Goal: Task Accomplishment & Management: Manage account settings

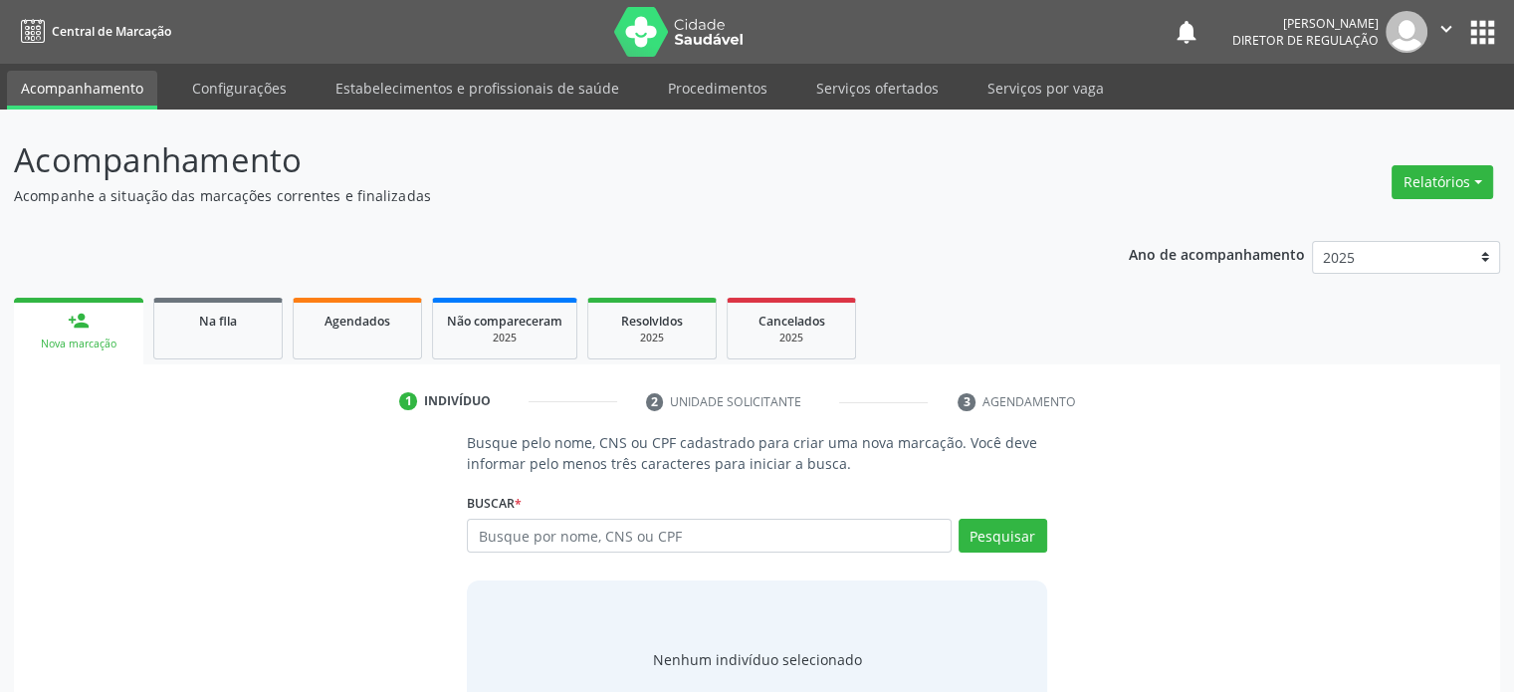
click at [1477, 19] on button "apps" at bounding box center [1482, 32] width 35 height 35
click at [229, 318] on span "Na fila" at bounding box center [218, 321] width 38 height 17
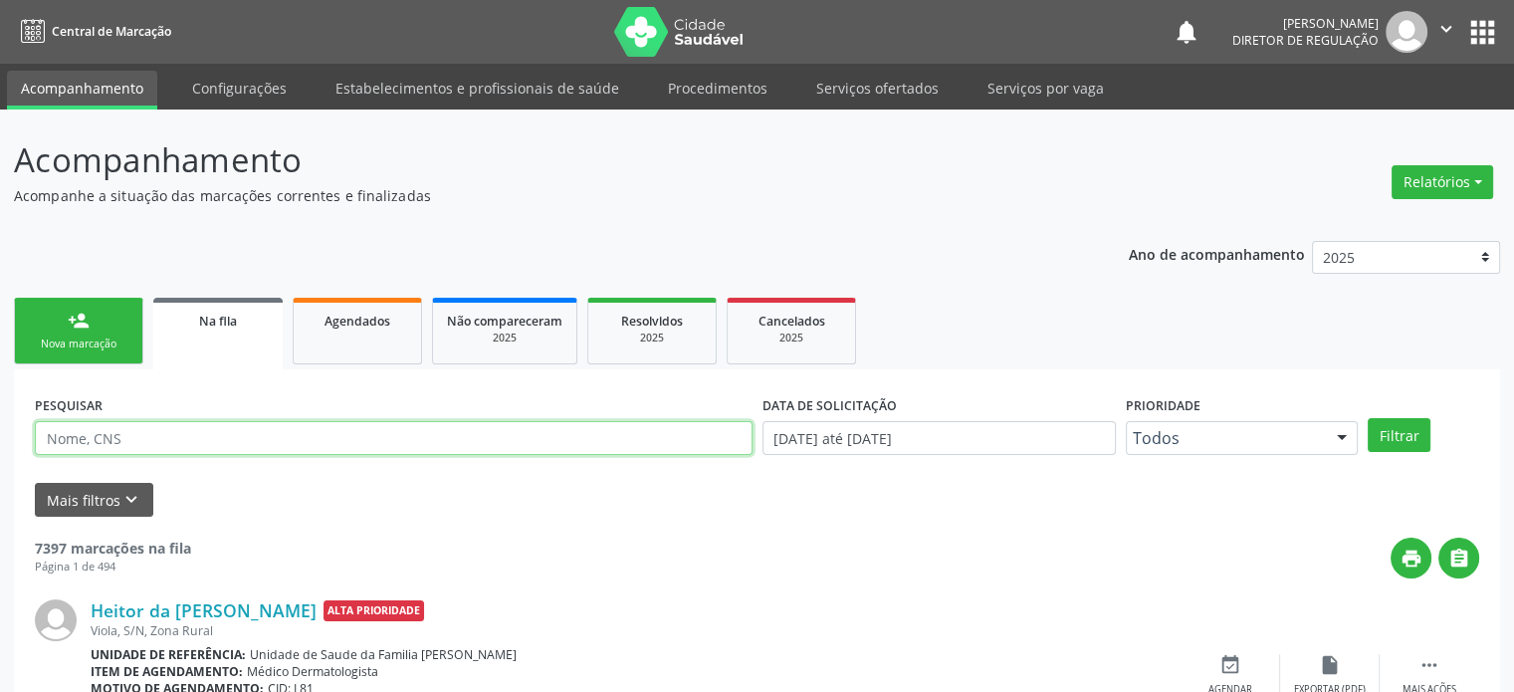
click at [239, 441] on input "text" at bounding box center [394, 438] width 718 height 34
click at [1367, 418] on button "Filtrar" at bounding box center [1398, 435] width 63 height 34
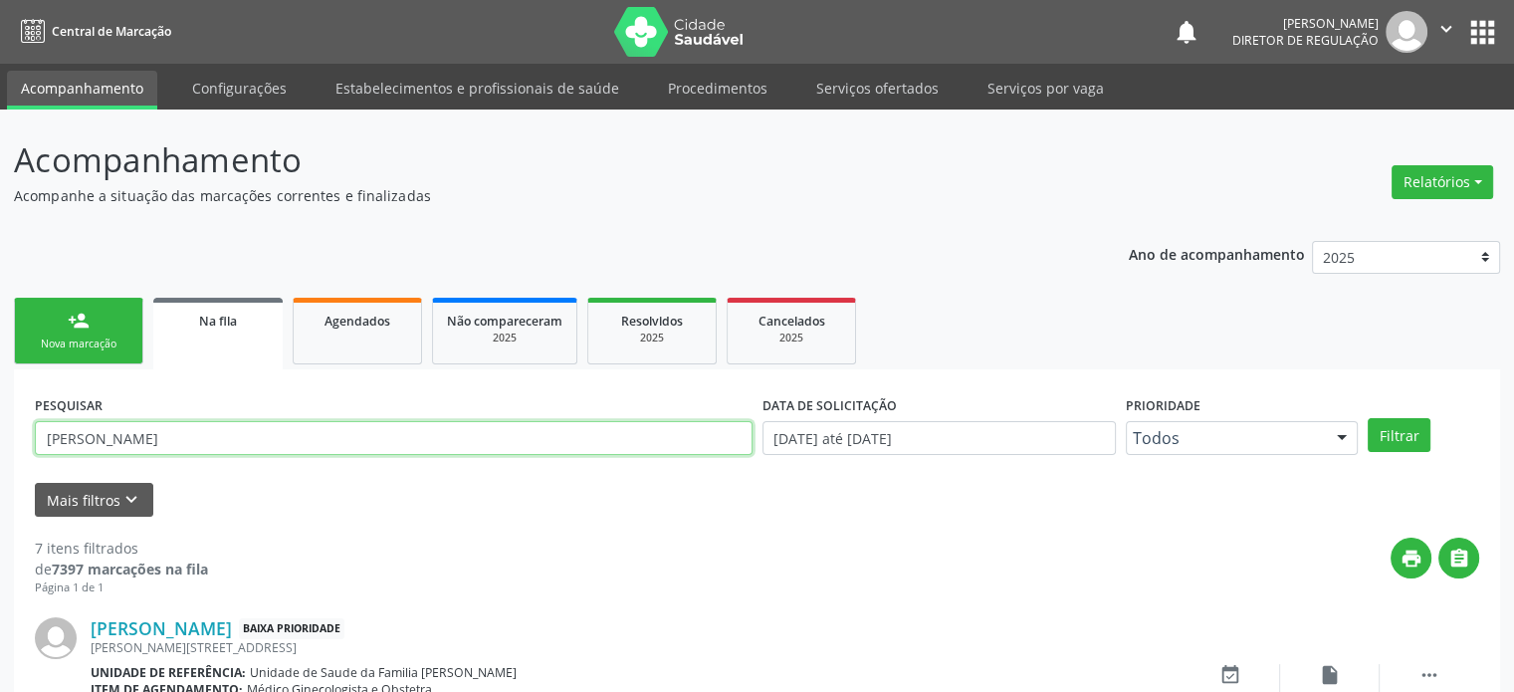
click at [206, 427] on input "[PERSON_NAME]" at bounding box center [394, 438] width 718 height 34
type input "[PERSON_NAME]"
click at [1367, 418] on button "Filtrar" at bounding box center [1398, 435] width 63 height 34
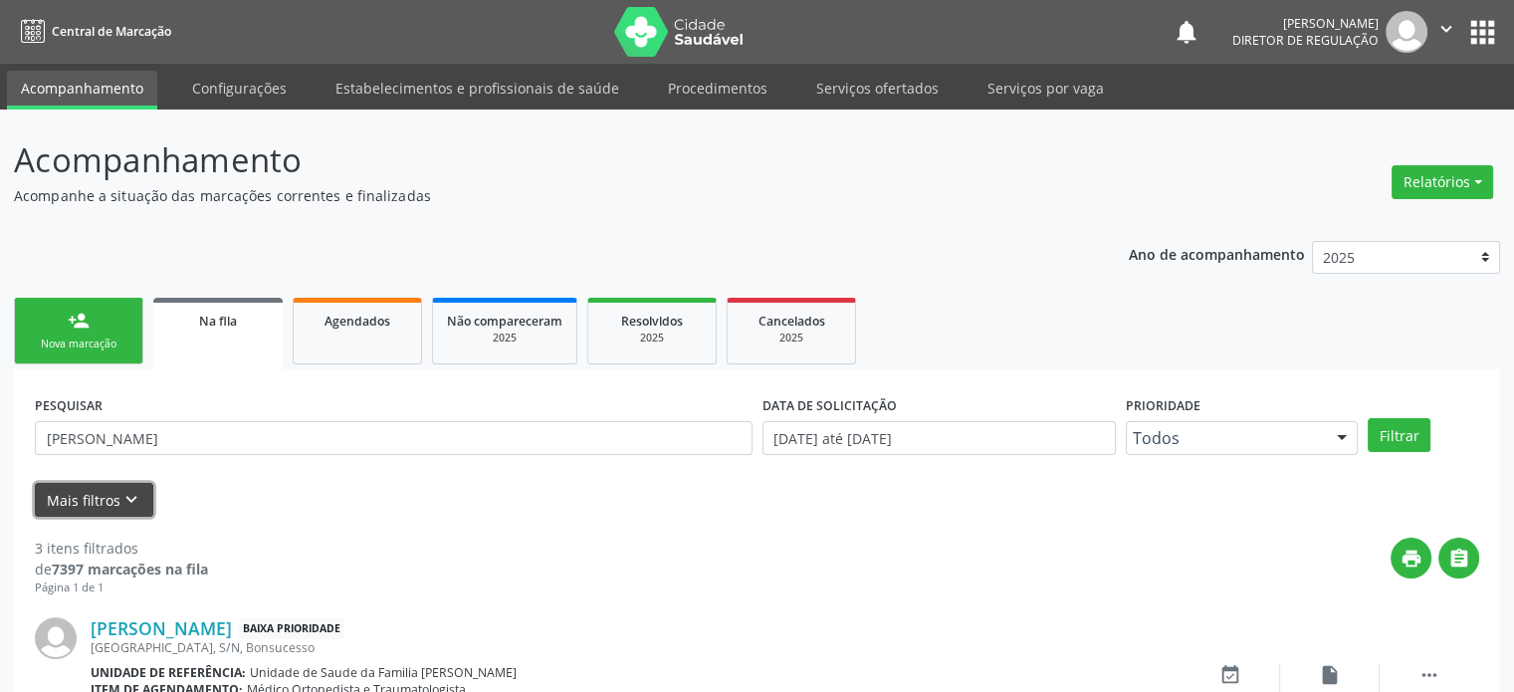
click at [108, 493] on button "Mais filtros keyboard_arrow_down" at bounding box center [94, 500] width 118 height 35
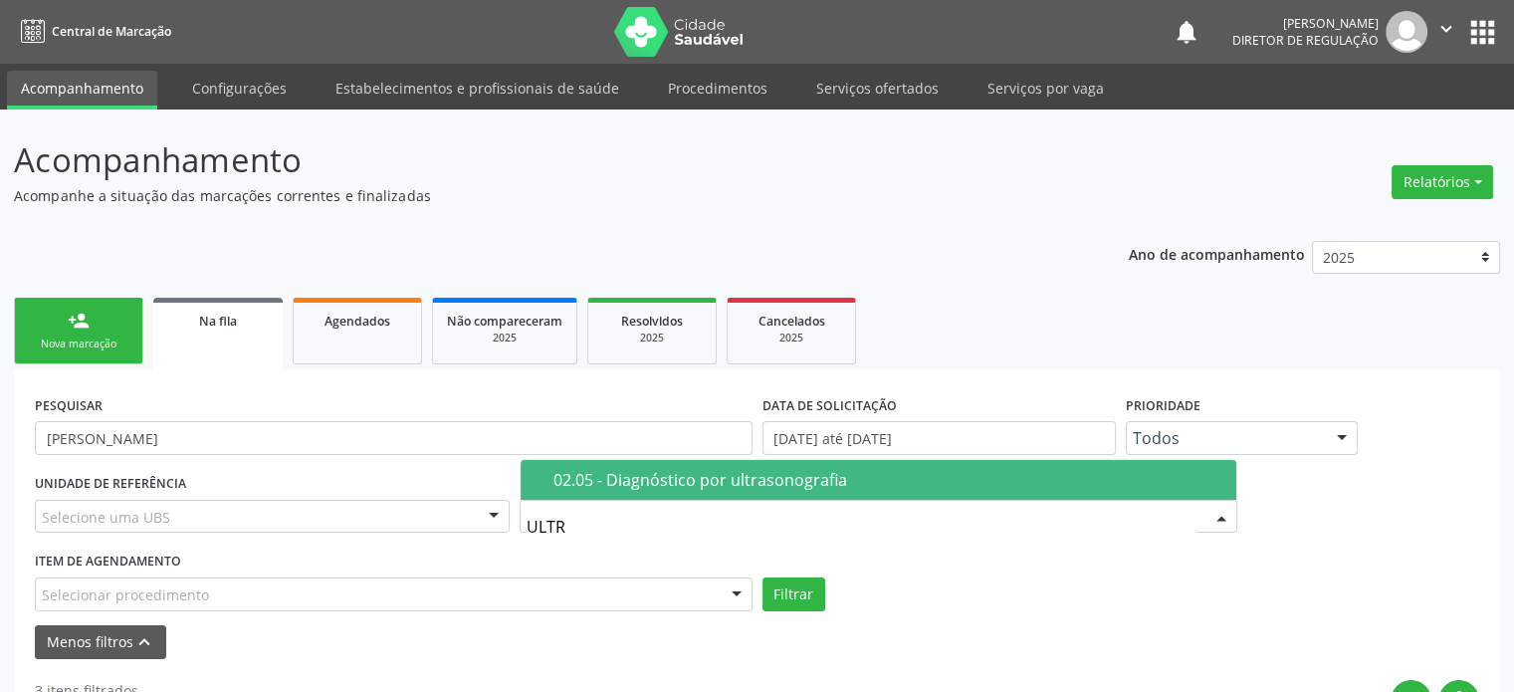
type input "ULTRA"
click at [617, 488] on div "02.05 - Diagnóstico por ultrasonografia" at bounding box center [888, 480] width 671 height 16
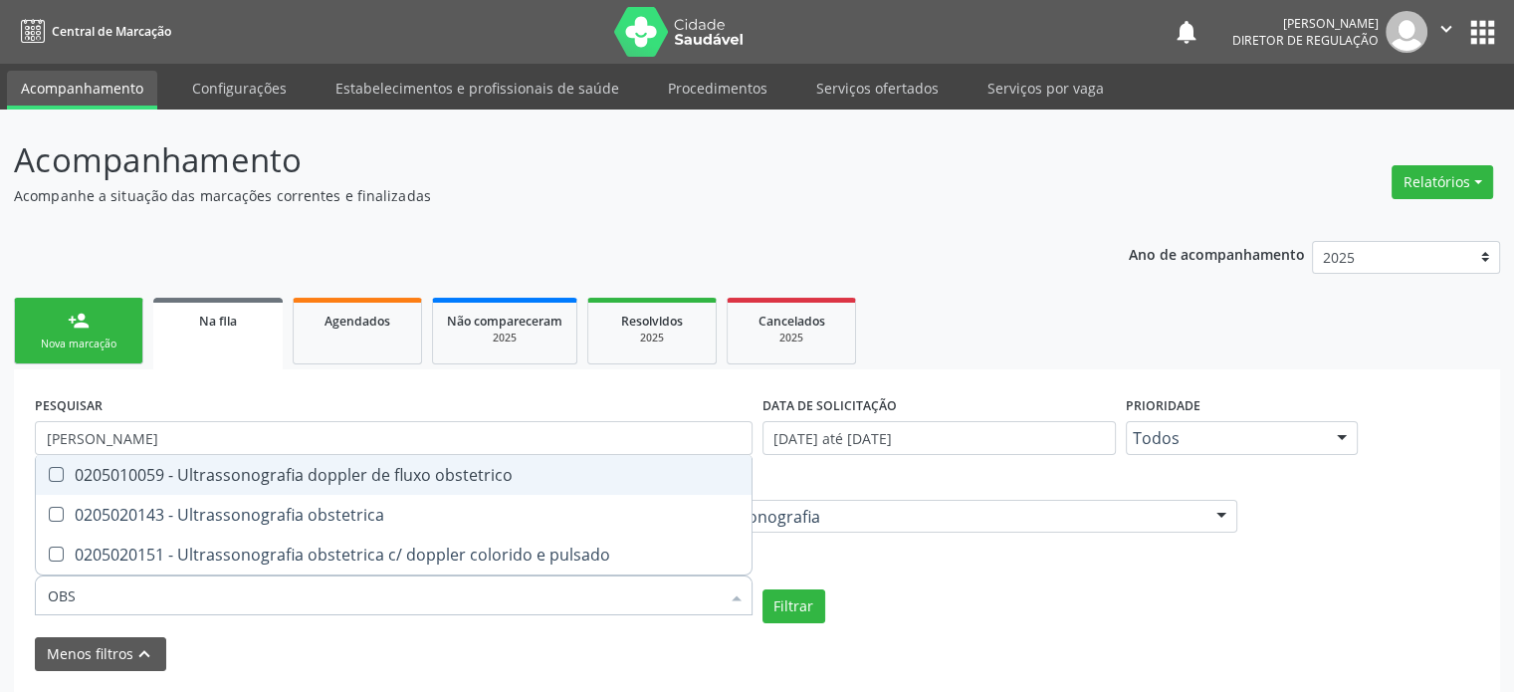
type input "OBST"
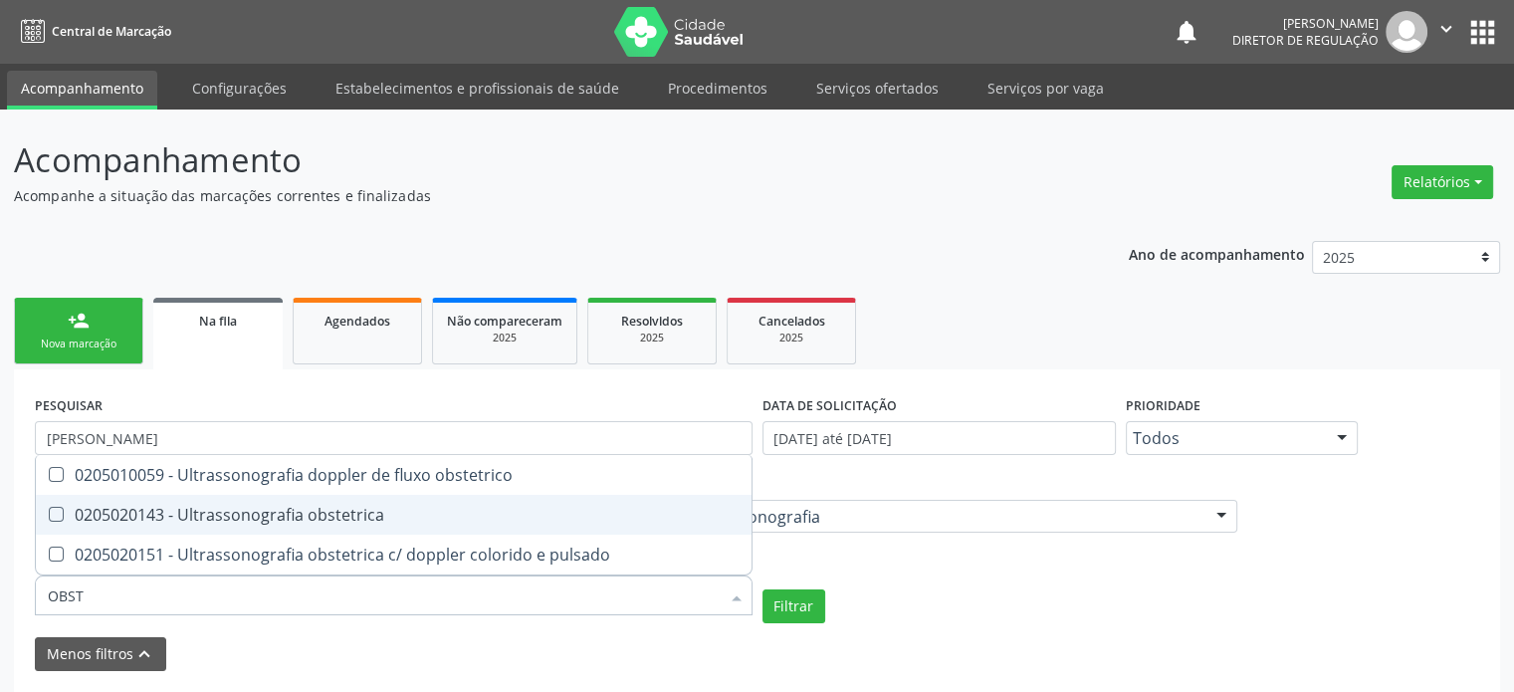
click at [303, 522] on div "0205020143 - Ultrassonografia obstetrica" at bounding box center [394, 515] width 692 height 16
checkbox obstetrica "true"
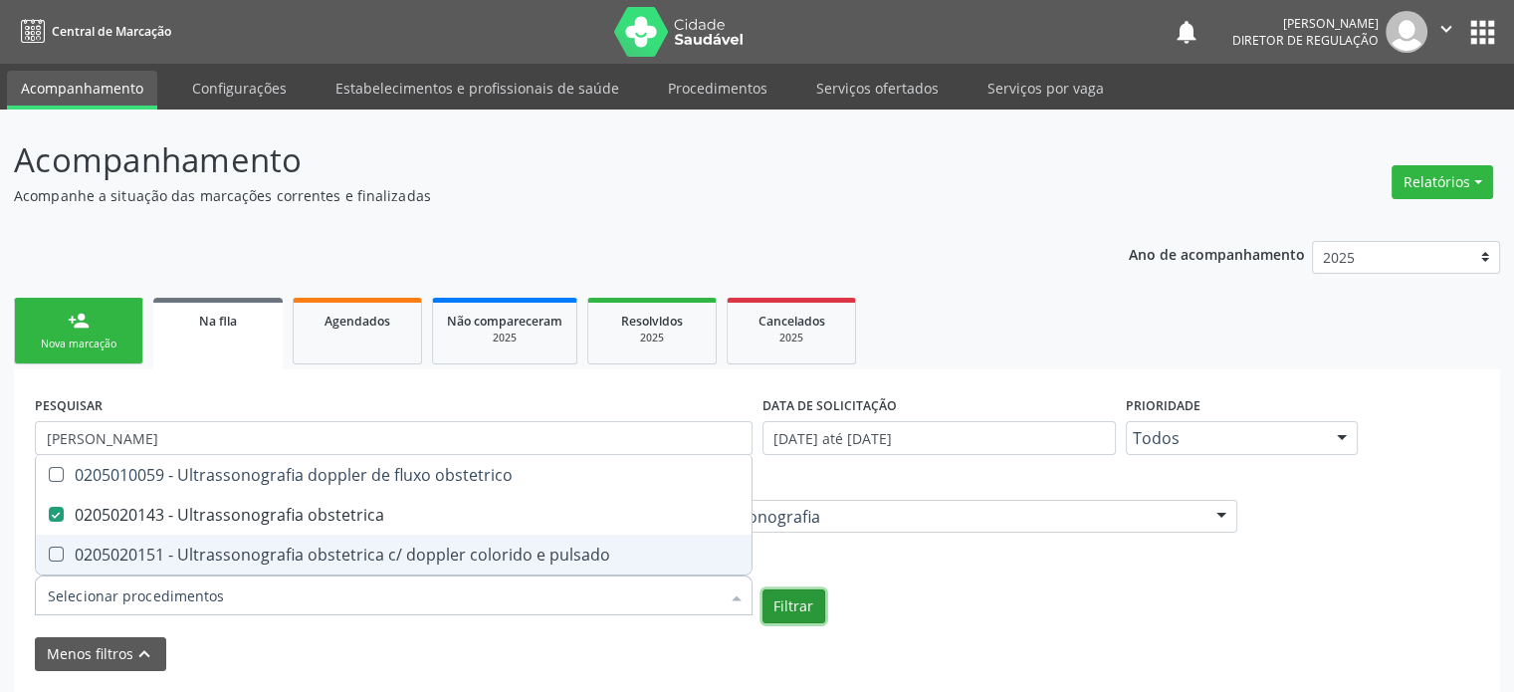
click at [791, 608] on button "Filtrar" at bounding box center [793, 606] width 63 height 34
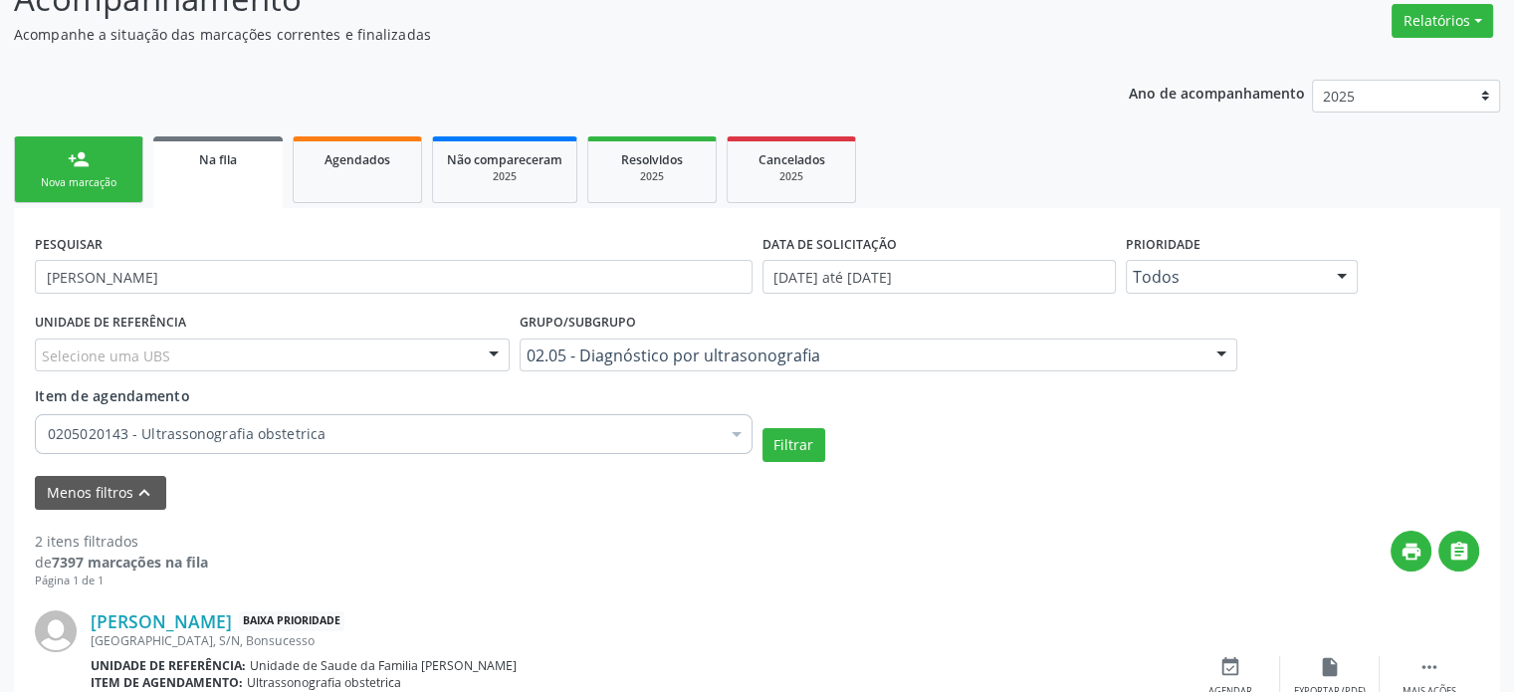
scroll to position [148, 0]
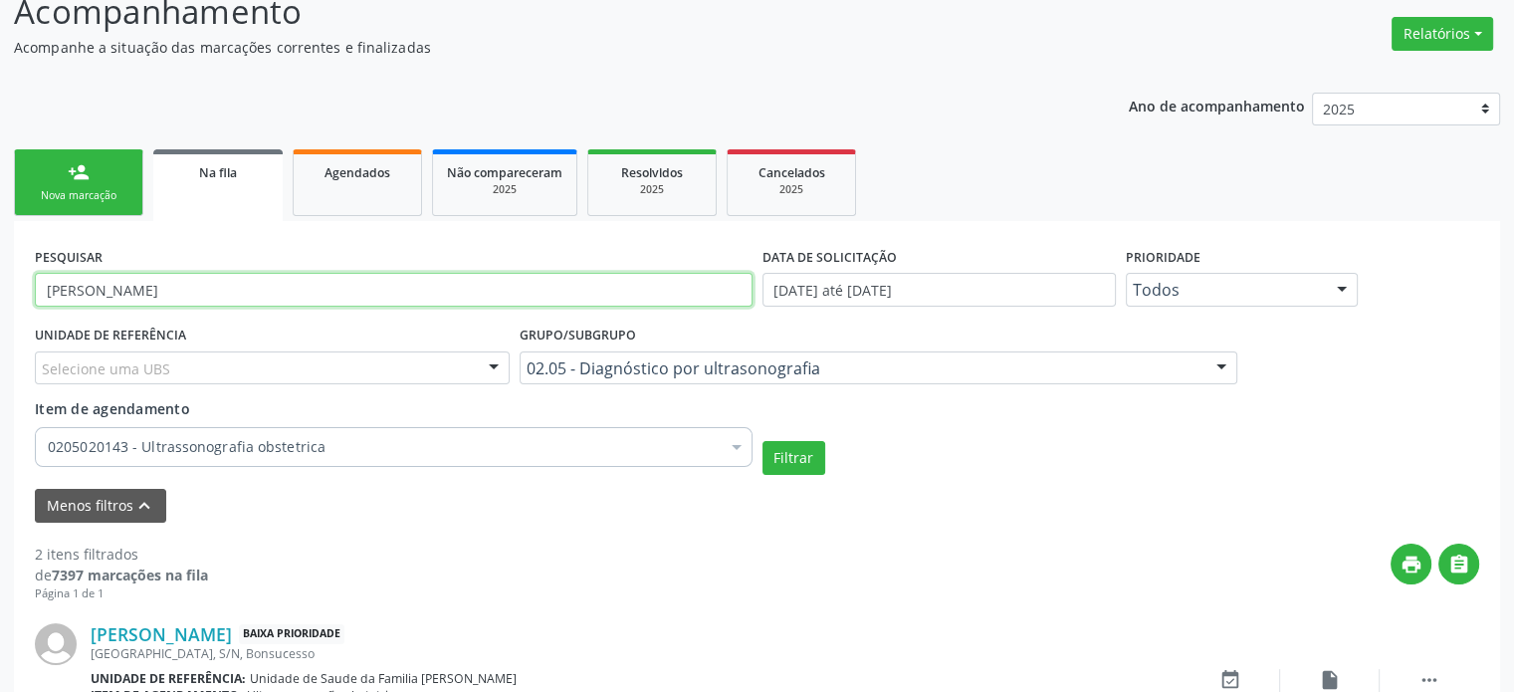
click at [162, 300] on input "[PERSON_NAME]" at bounding box center [394, 290] width 718 height 34
click at [762, 441] on button "Filtrar" at bounding box center [793, 458] width 63 height 34
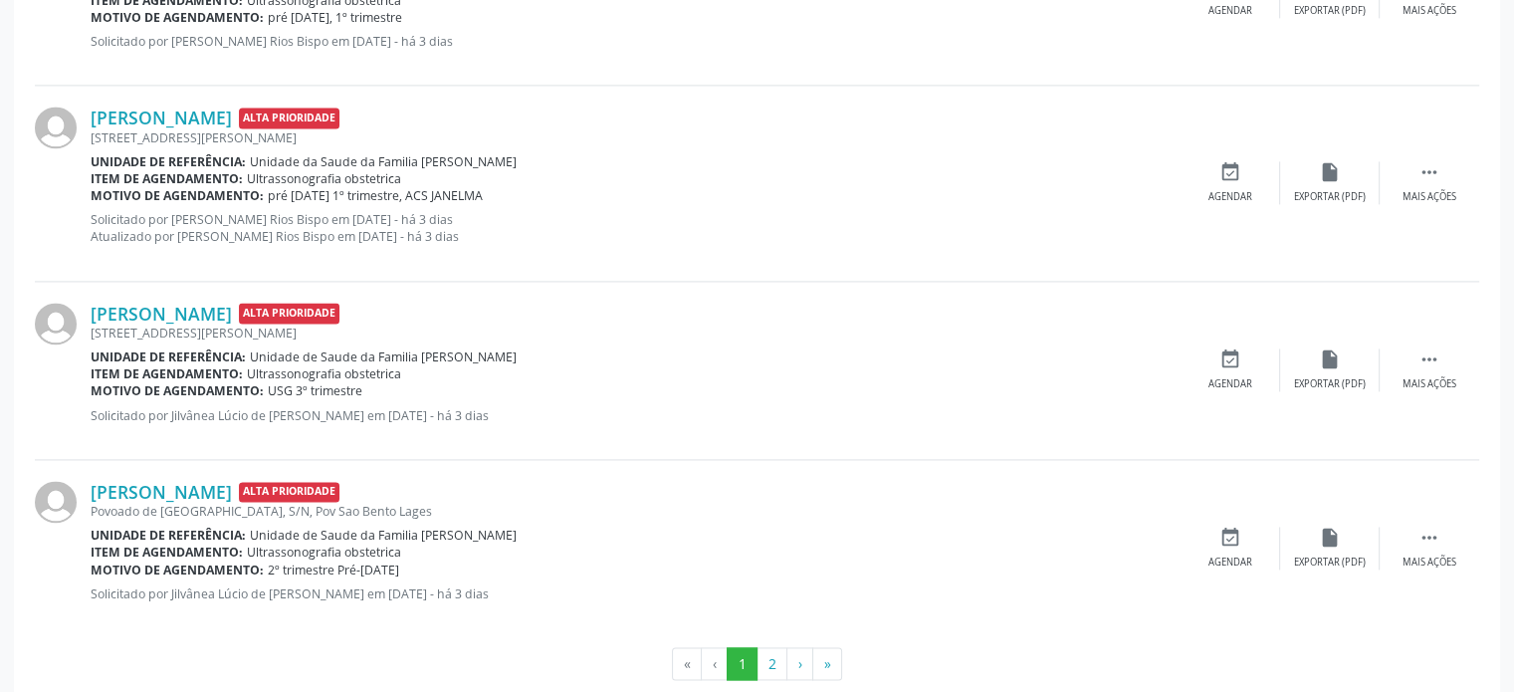
scroll to position [2836, 0]
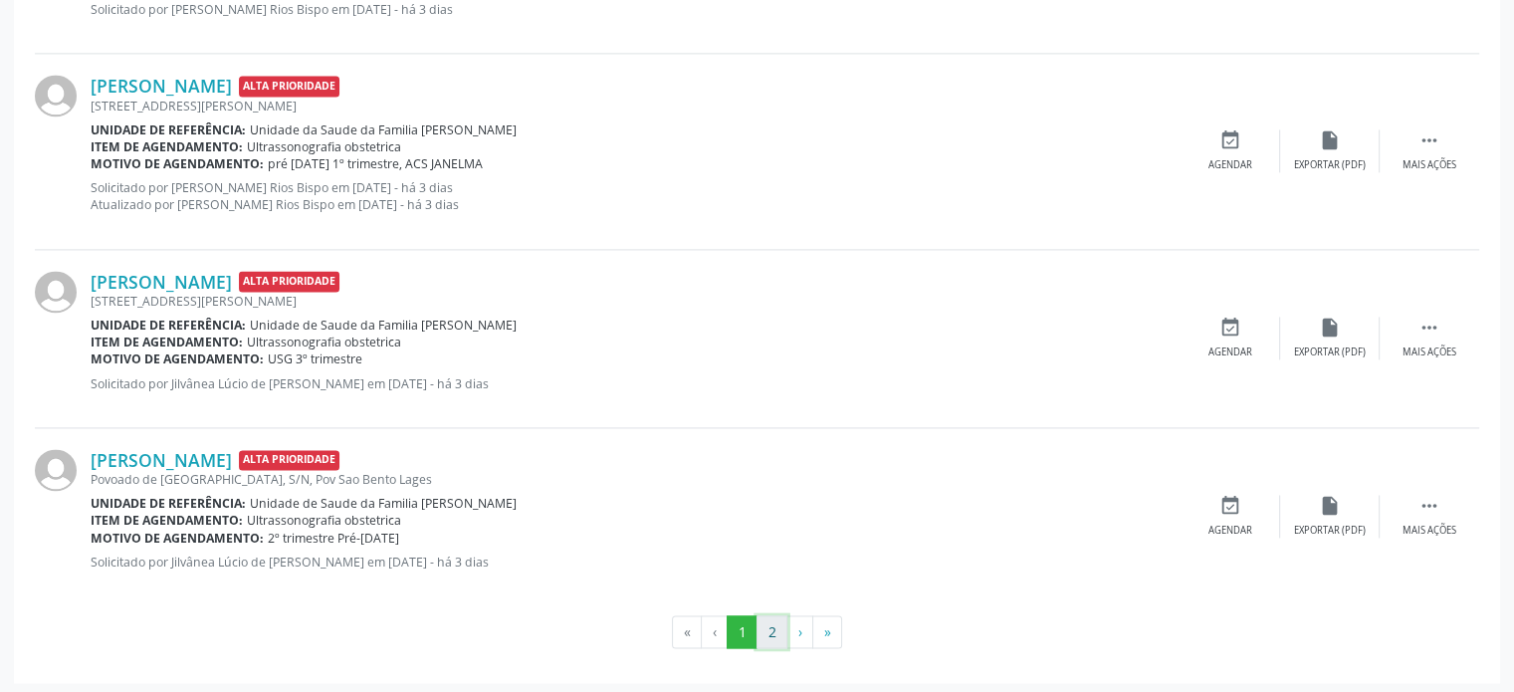
click at [768, 624] on button "2" at bounding box center [771, 632] width 31 height 34
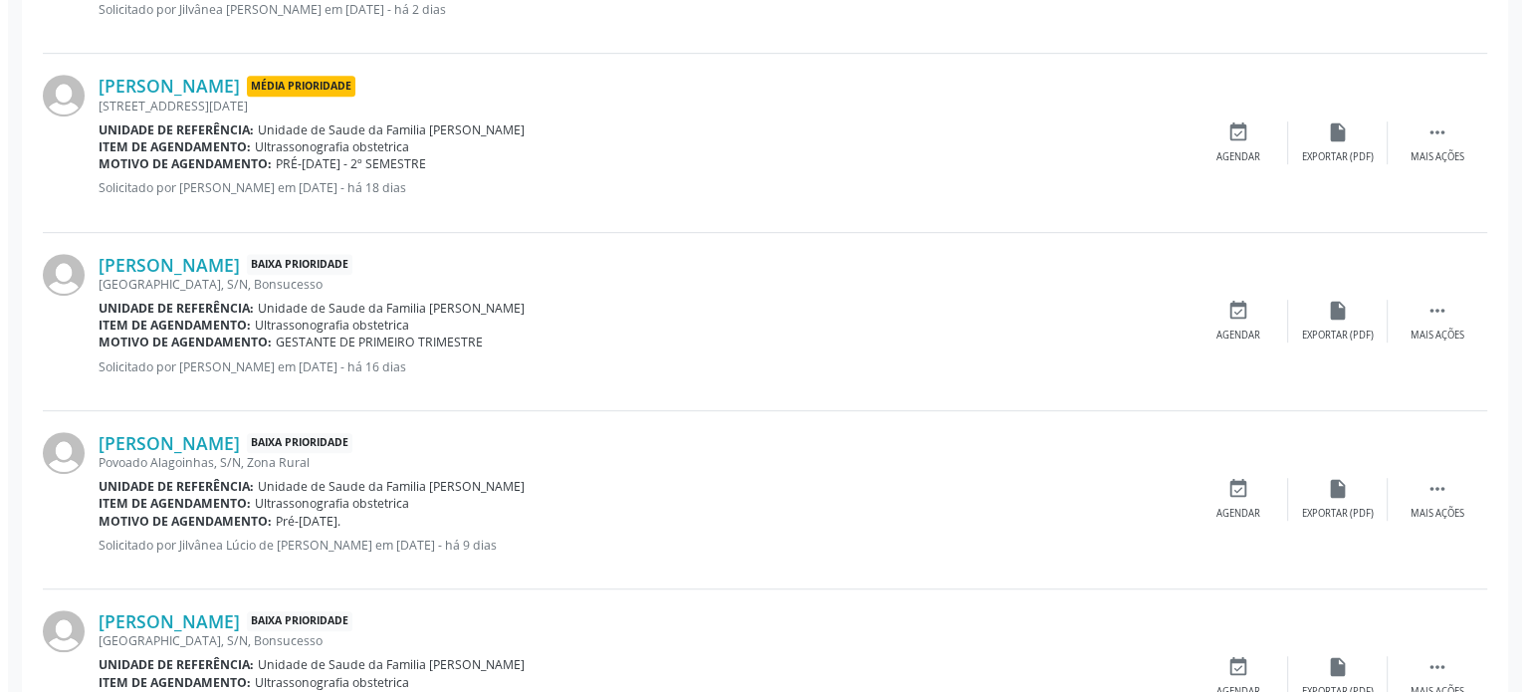
scroll to position [1017, 0]
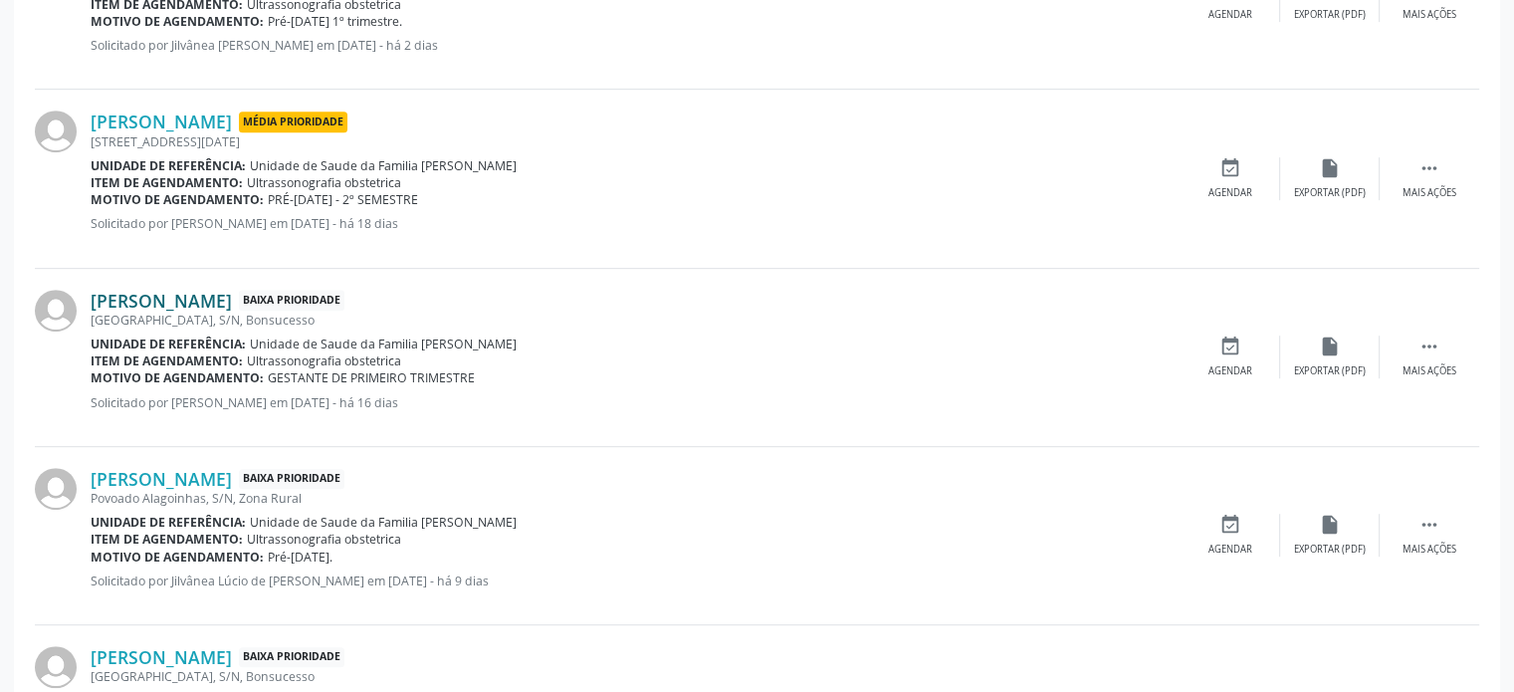
click at [232, 302] on link "[PERSON_NAME]" at bounding box center [161, 301] width 141 height 22
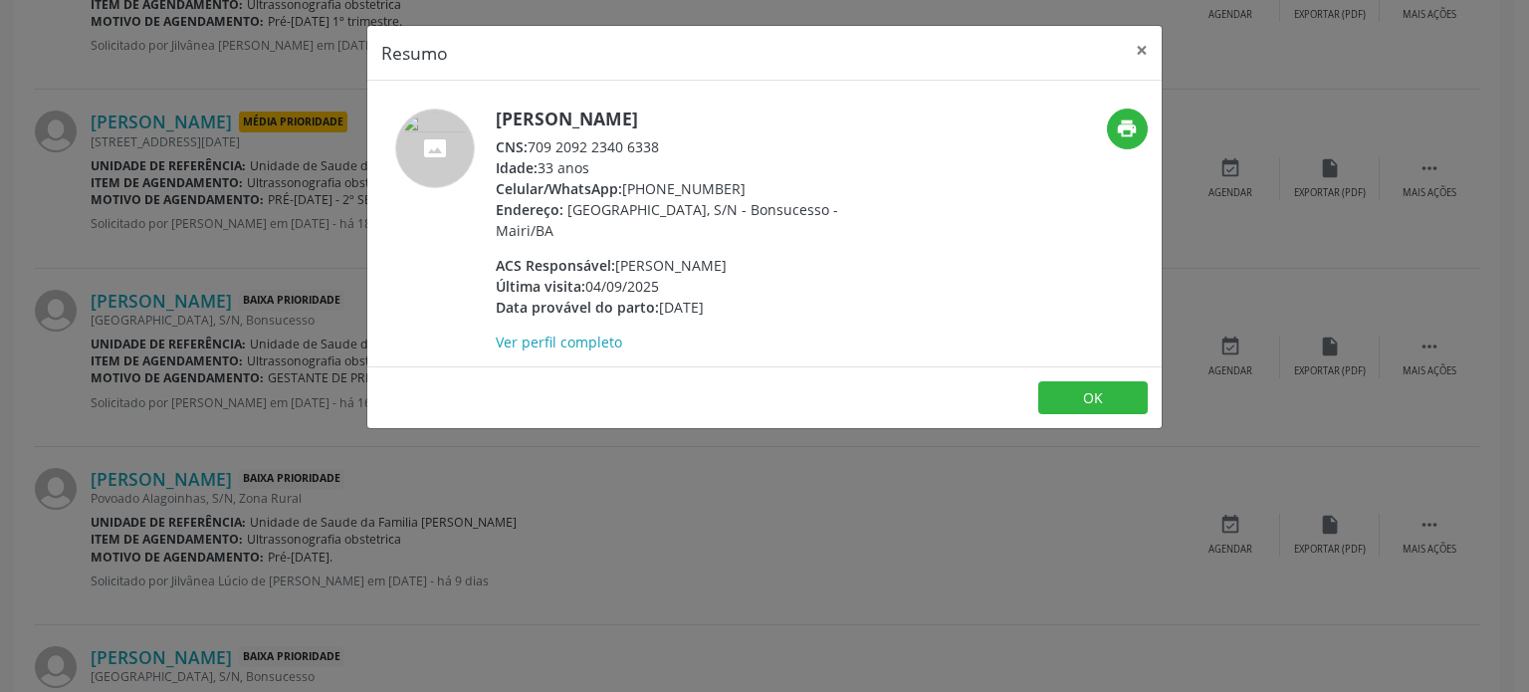
drag, startPoint x: 518, startPoint y: 115, endPoint x: 788, endPoint y: 123, distance: 270.8
click at [788, 123] on div "[PERSON_NAME] CNS: 709 2092 2340 6338 Idade: 33 anos Celular/WhatsApp: [PHONE_N…" at bounding box center [631, 230] width 529 height 244
copy h5 "[PERSON_NAME]"
click at [341, 478] on div "Resumo × [PERSON_NAME] CNS: 709 2092 2340 6338 Idade: 33 anos Celular/WhatsApp:…" at bounding box center [764, 346] width 1529 height 692
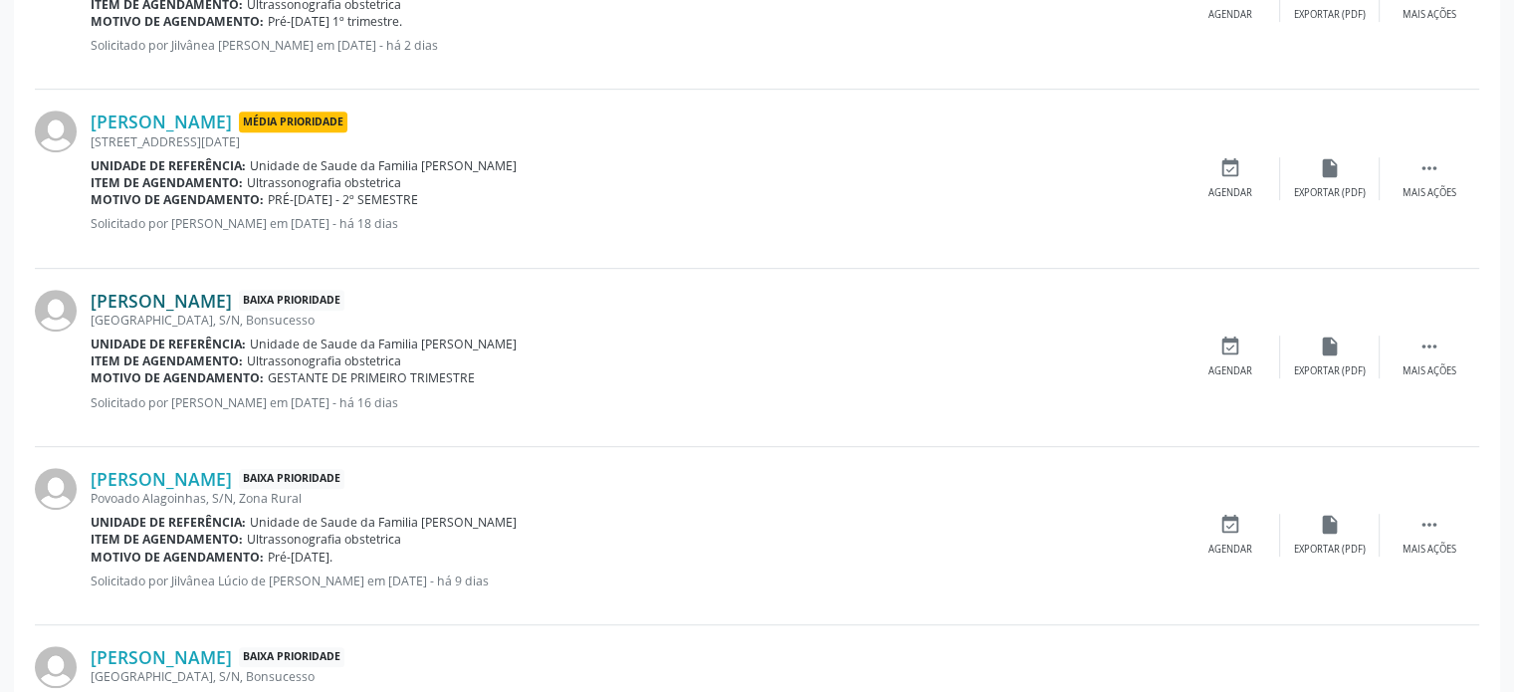
click at [213, 308] on link "[PERSON_NAME]" at bounding box center [161, 301] width 141 height 22
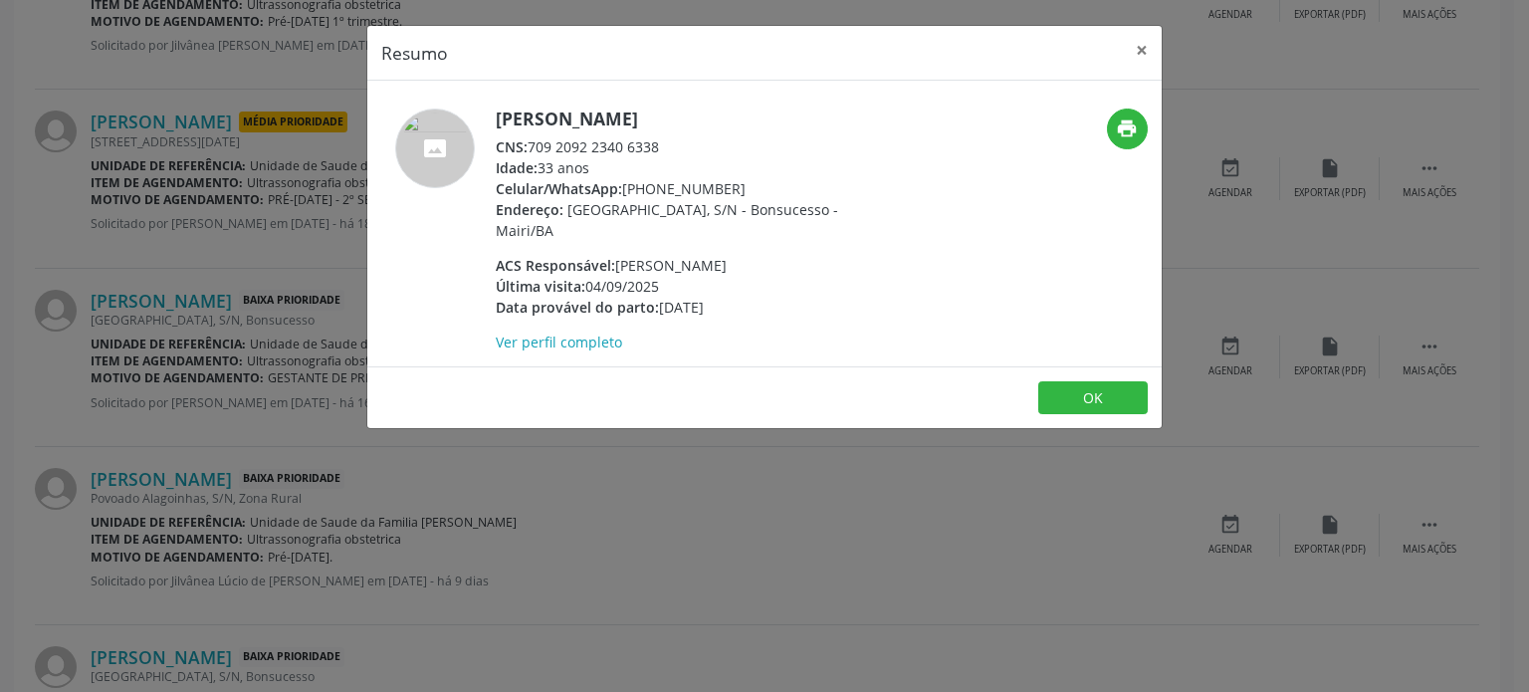
drag, startPoint x: 560, startPoint y: 114, endPoint x: 749, endPoint y: 117, distance: 189.1
click at [749, 117] on div "[PERSON_NAME] CNS: 709 2092 2340 6338 Idade: 33 anos Celular/WhatsApp: [PHONE_N…" at bounding box center [631, 230] width 529 height 244
copy div "[PERSON_NAME]"
click at [367, 190] on div "[PERSON_NAME] CNS: 709 2092 2340 6338 Idade: 33 anos Celular/WhatsApp: [PHONE_N…" at bounding box center [631, 230] width 529 height 244
click at [279, 209] on div "Resumo × [PERSON_NAME] CNS: 709 2092 2340 6338 Idade: 33 anos Celular/WhatsApp:…" at bounding box center [764, 346] width 1529 height 692
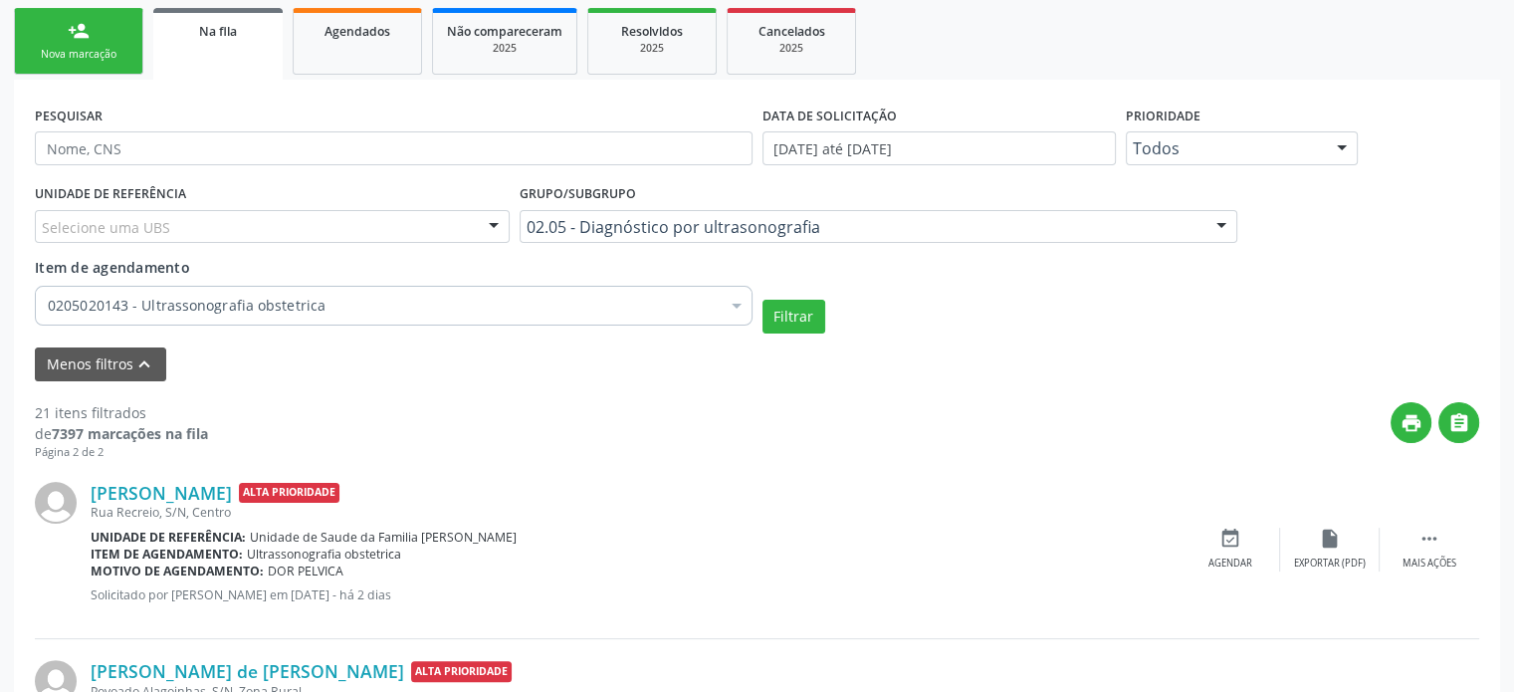
scroll to position [22, 0]
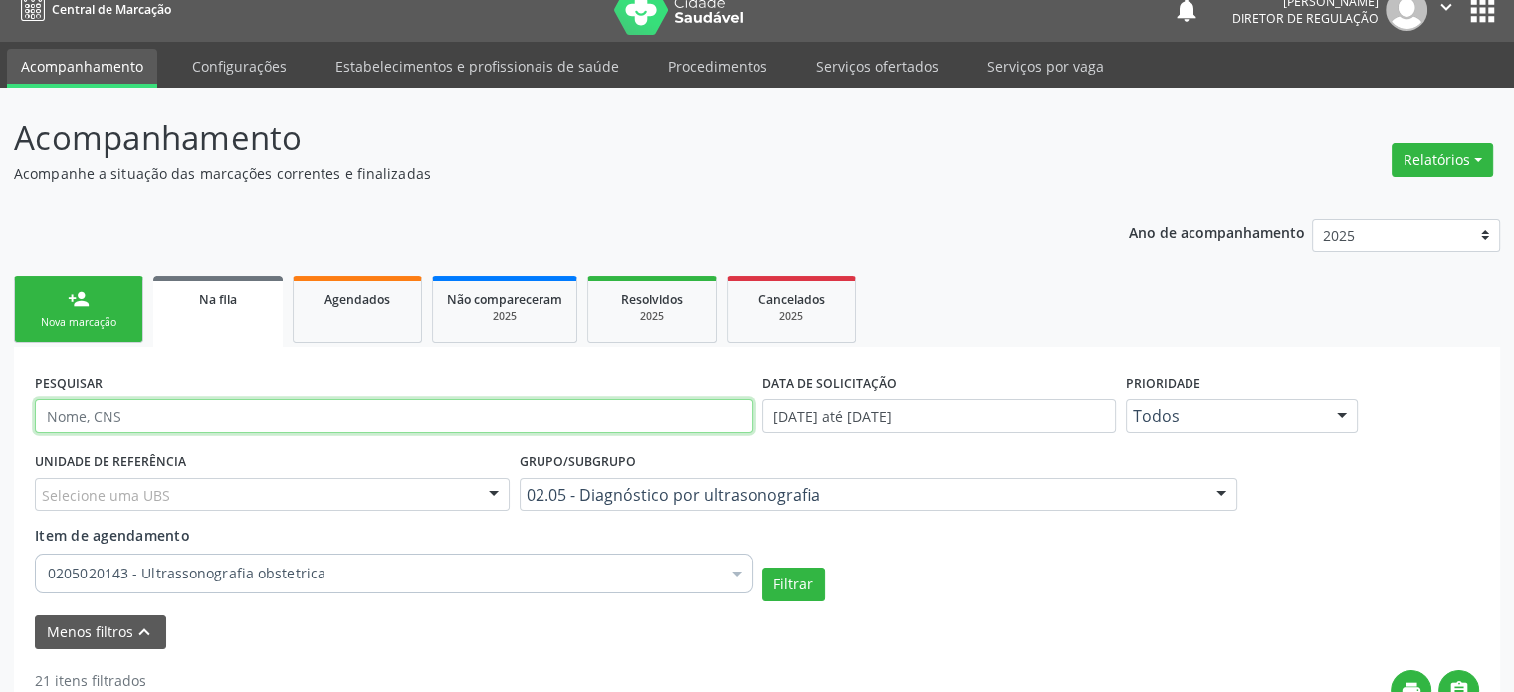
click at [151, 422] on input "text" at bounding box center [394, 416] width 718 height 34
paste input "[PERSON_NAME]"
type input "[PERSON_NAME]"
click at [762, 567] on button "Filtrar" at bounding box center [793, 584] width 63 height 34
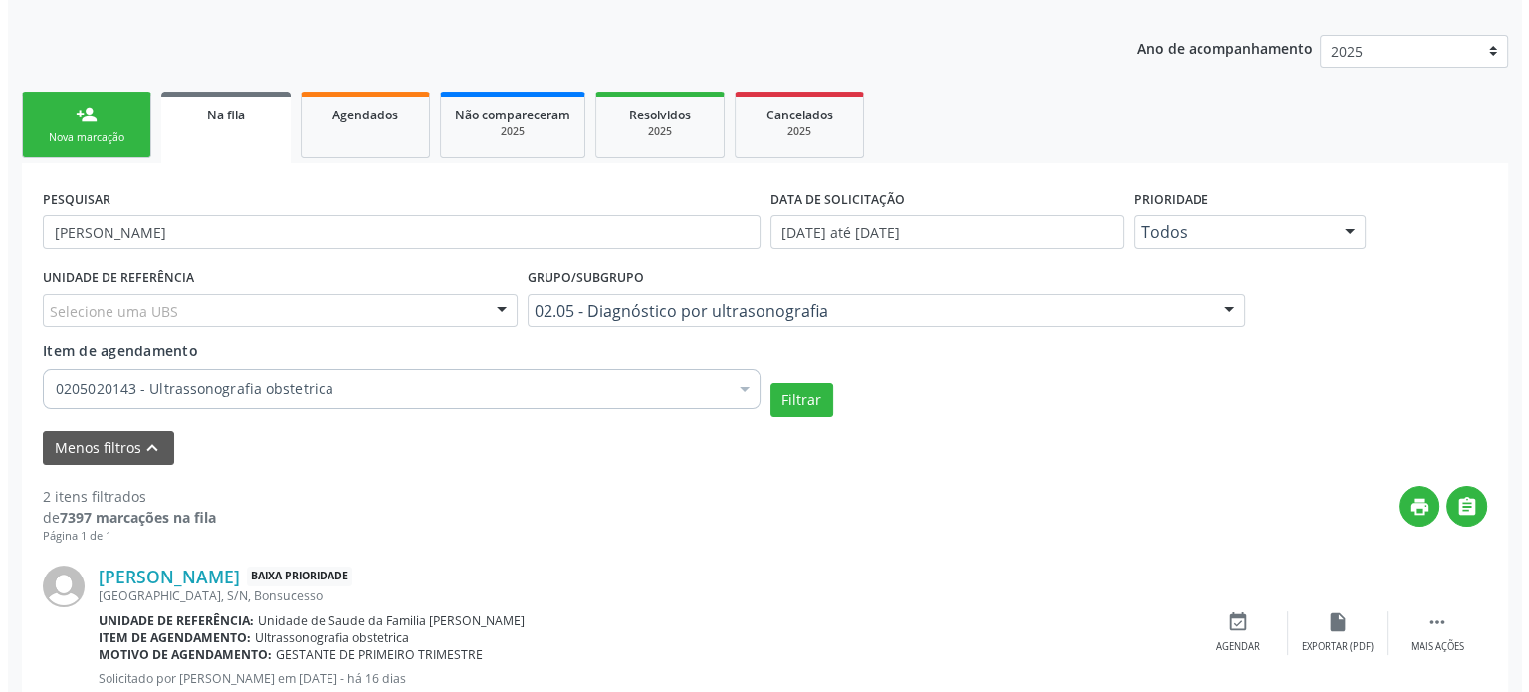
scroll to position [447, 0]
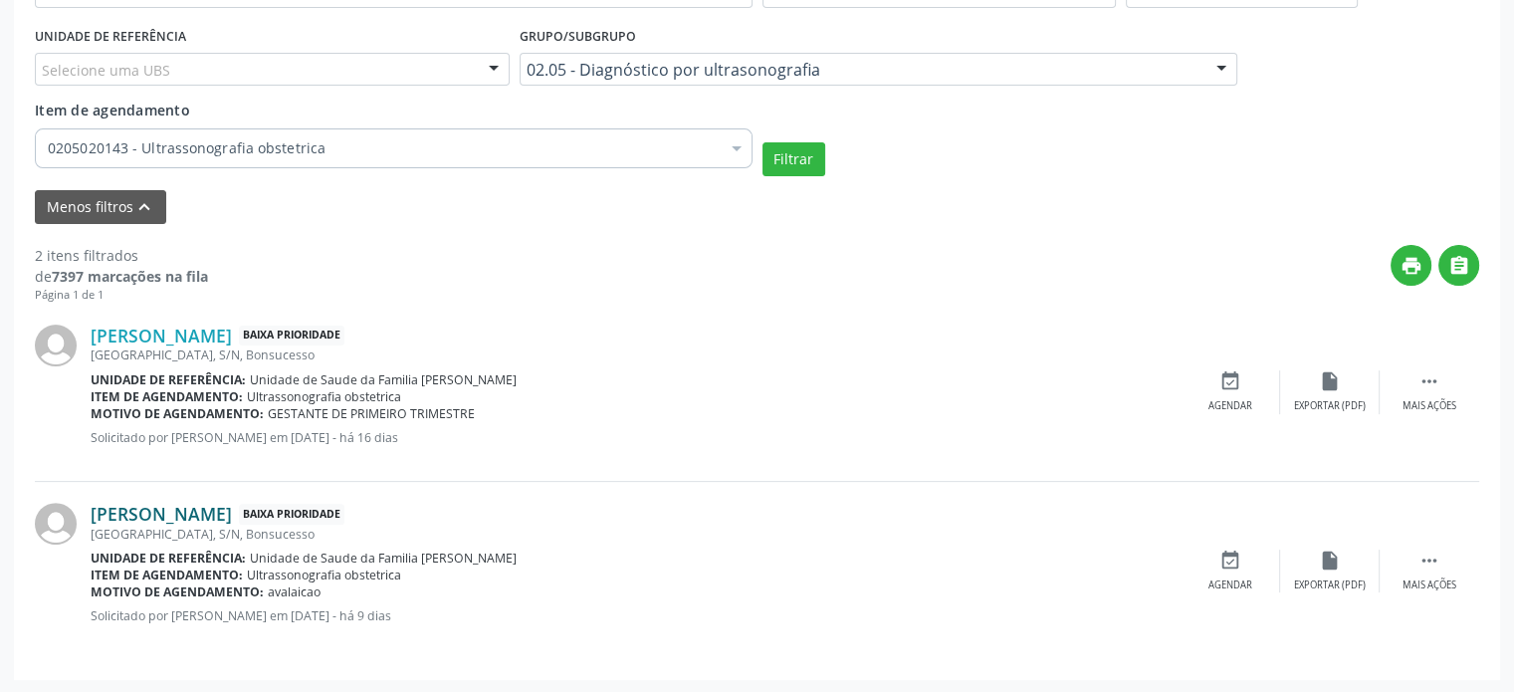
click at [207, 506] on link "[PERSON_NAME]" at bounding box center [161, 514] width 141 height 22
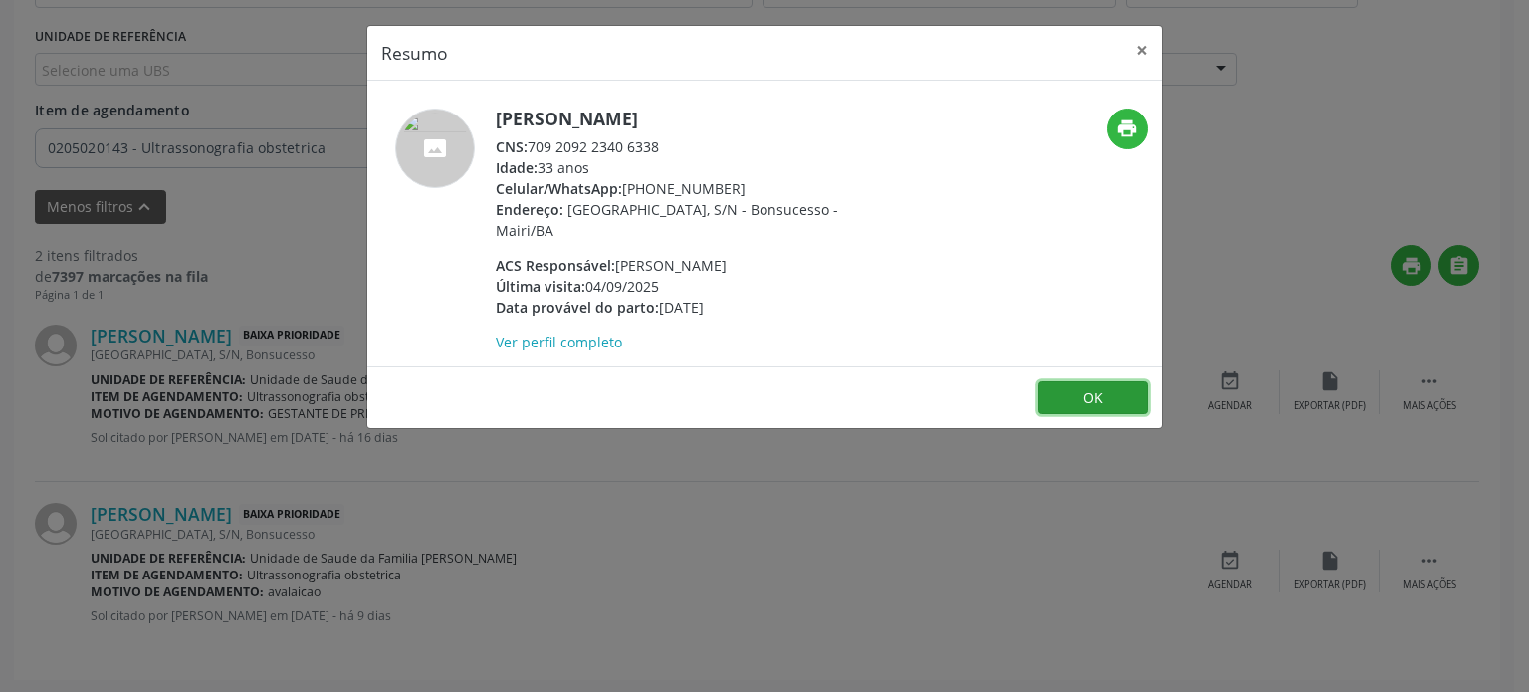
drag, startPoint x: 1121, startPoint y: 371, endPoint x: 1528, endPoint y: 396, distance: 407.8
click at [1121, 381] on button "OK" at bounding box center [1092, 398] width 109 height 34
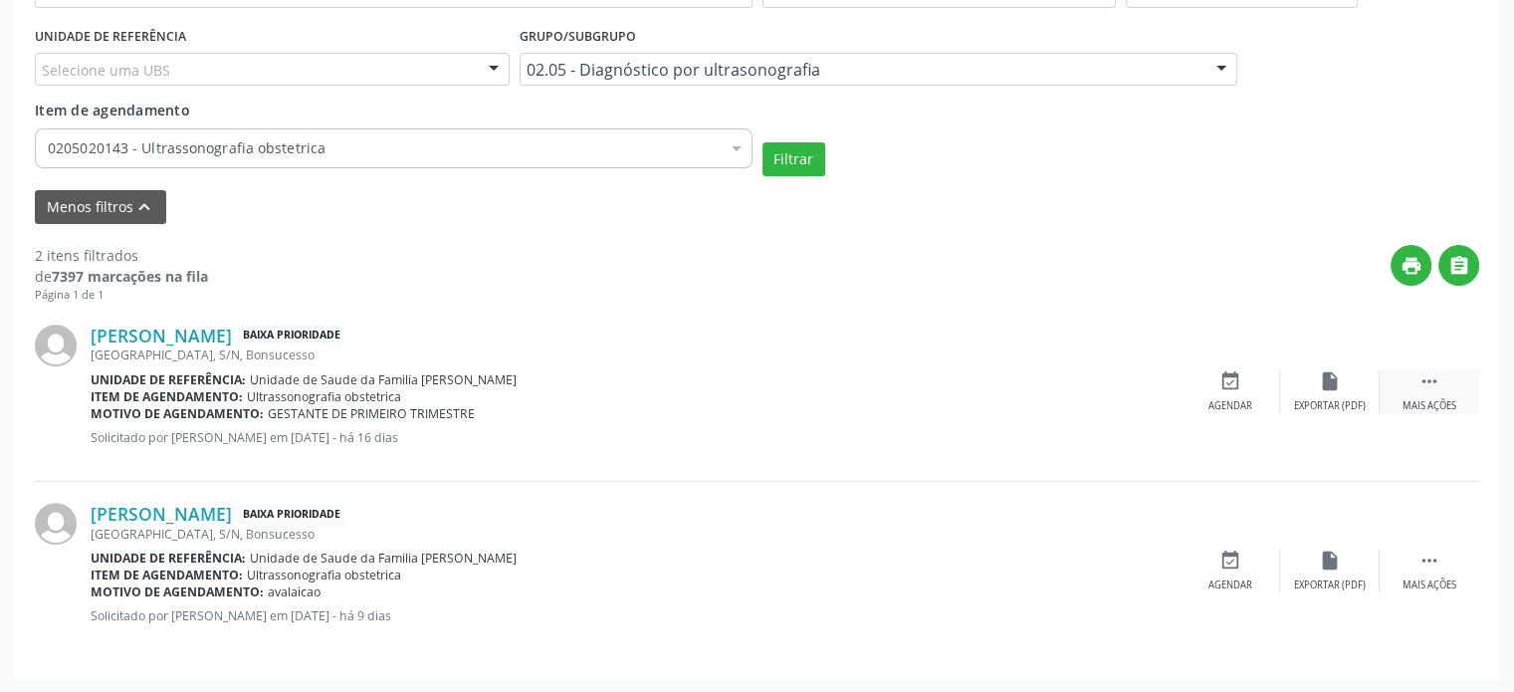
click at [1444, 400] on div "Mais ações" at bounding box center [1429, 406] width 54 height 14
click at [1226, 386] on icon "cancel" at bounding box center [1230, 381] width 22 height 22
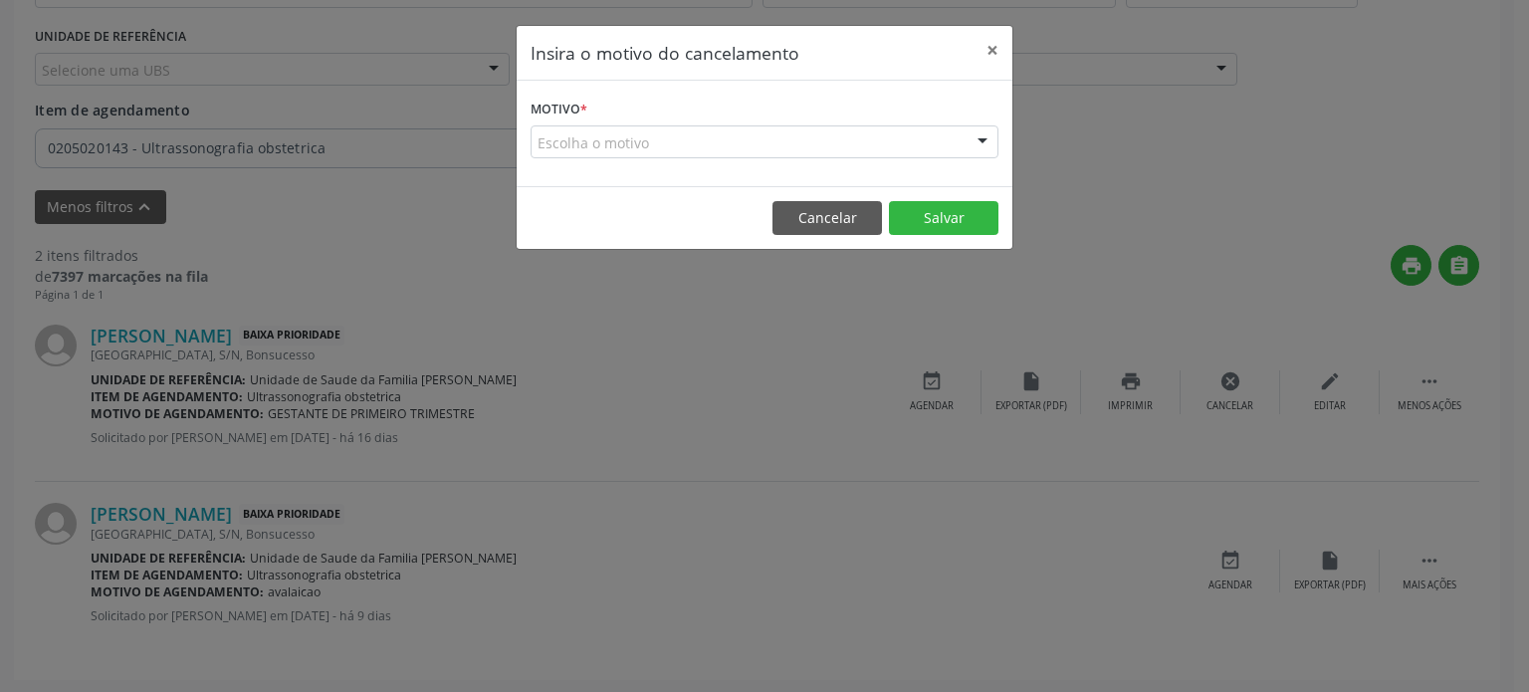
click at [808, 150] on div "Escolha o motivo" at bounding box center [764, 142] width 468 height 34
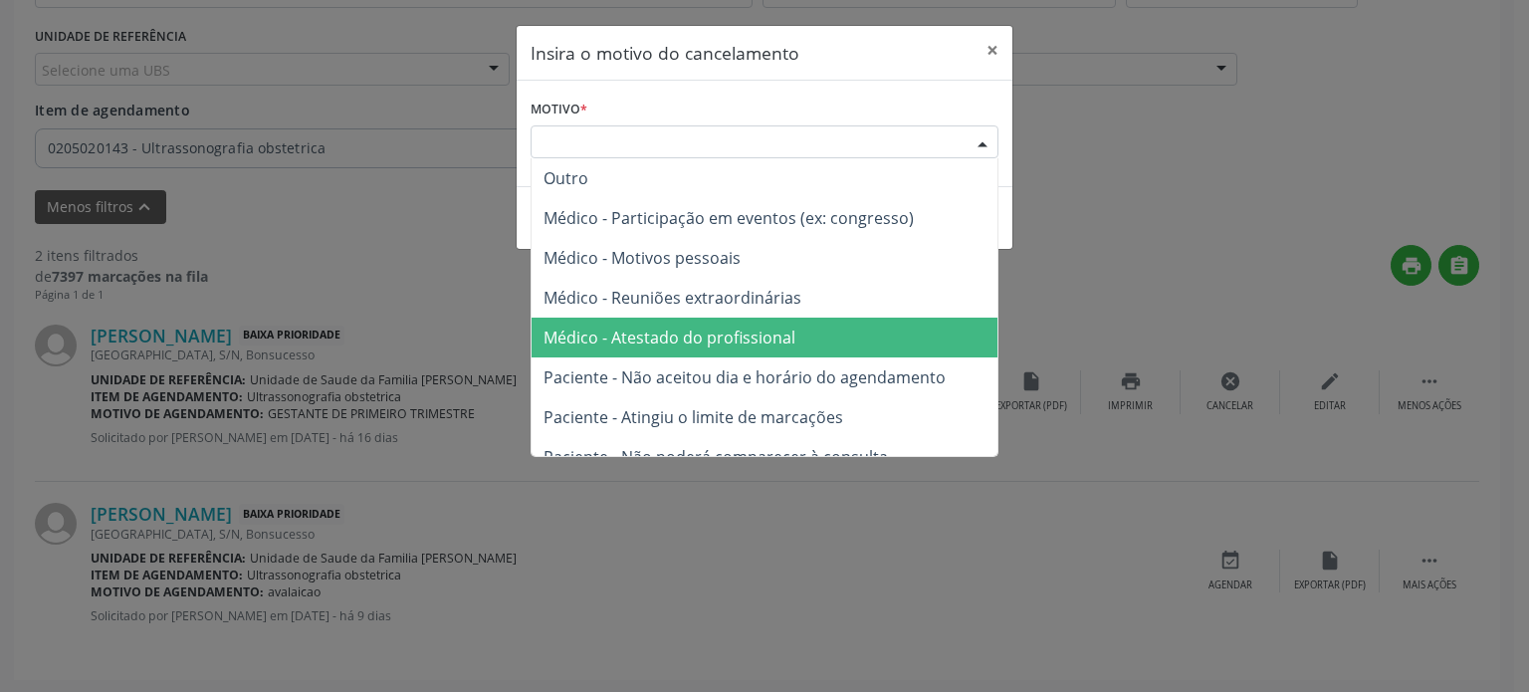
click at [705, 320] on span "Médico - Atestado do profissional" at bounding box center [764, 337] width 466 height 40
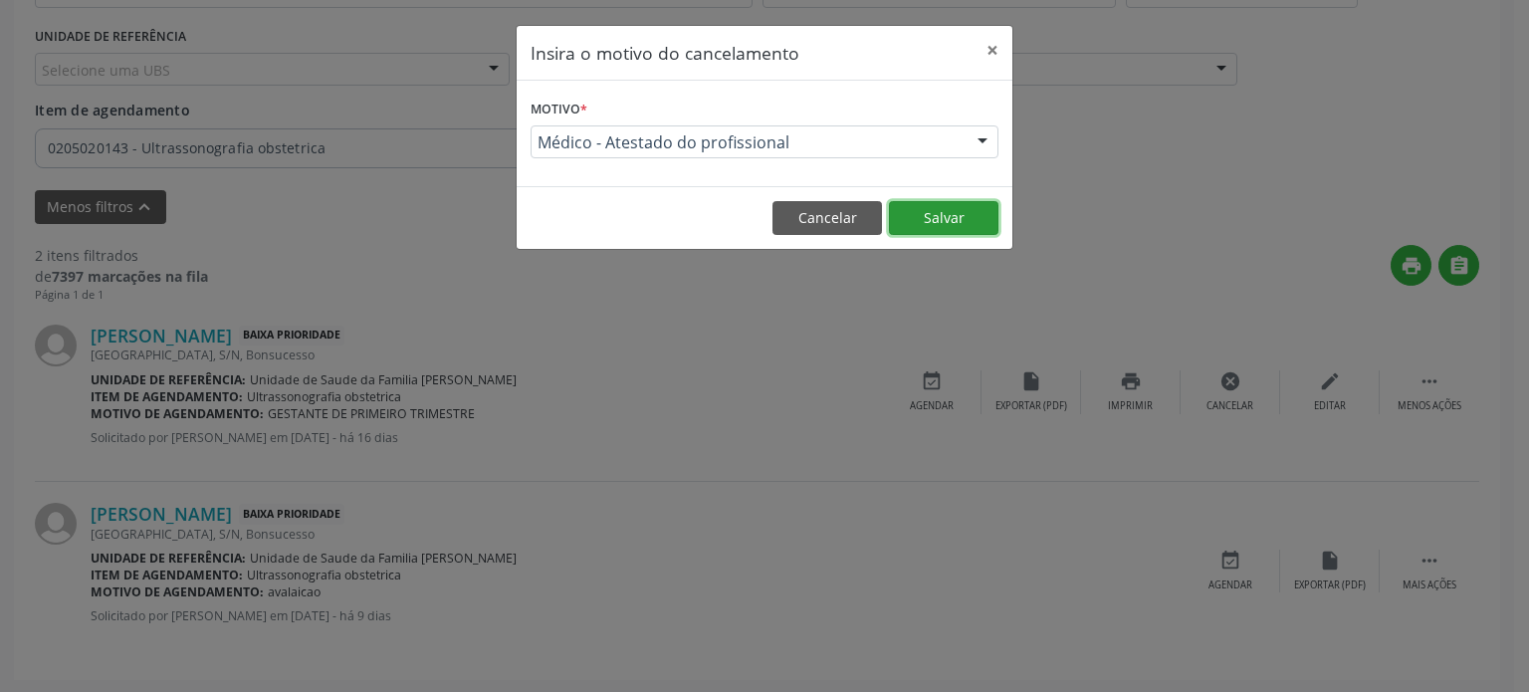
click at [945, 215] on button "Salvar" at bounding box center [943, 218] width 109 height 34
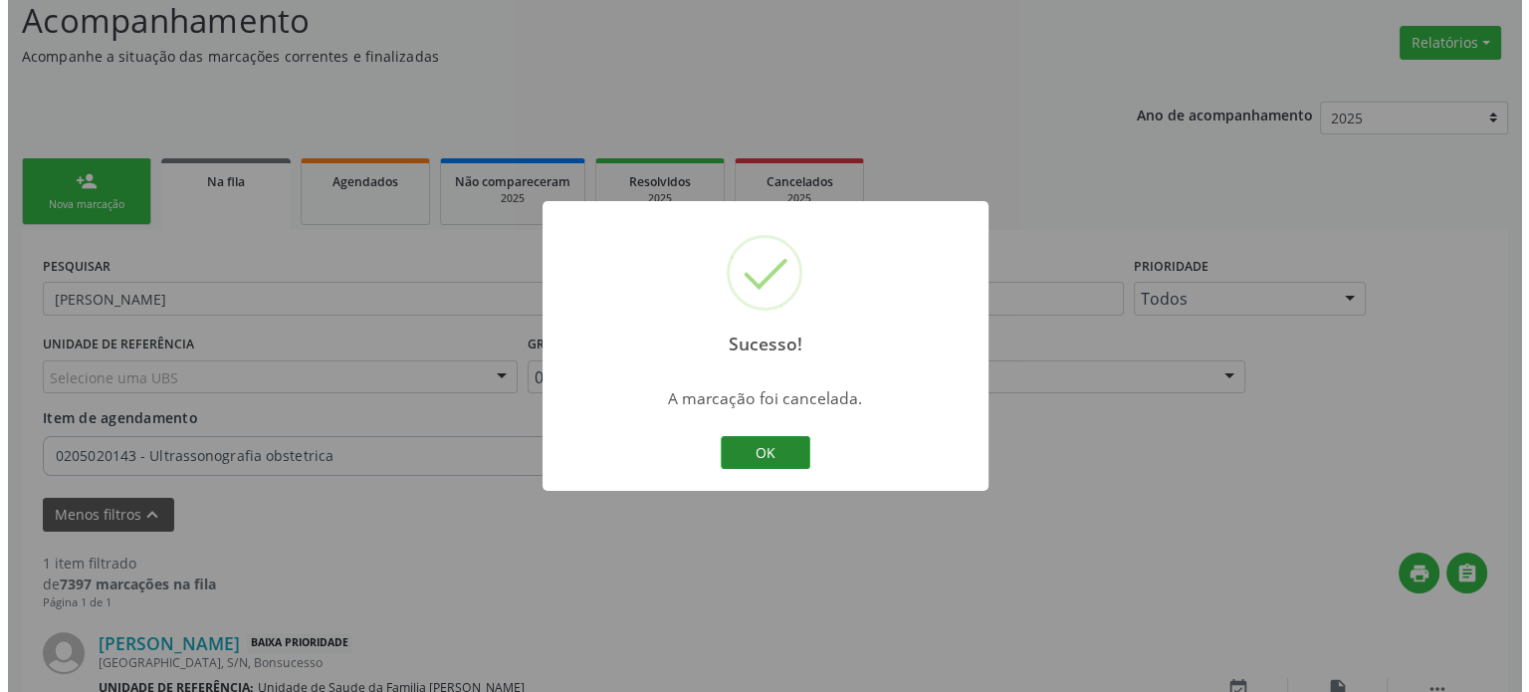
scroll to position [269, 0]
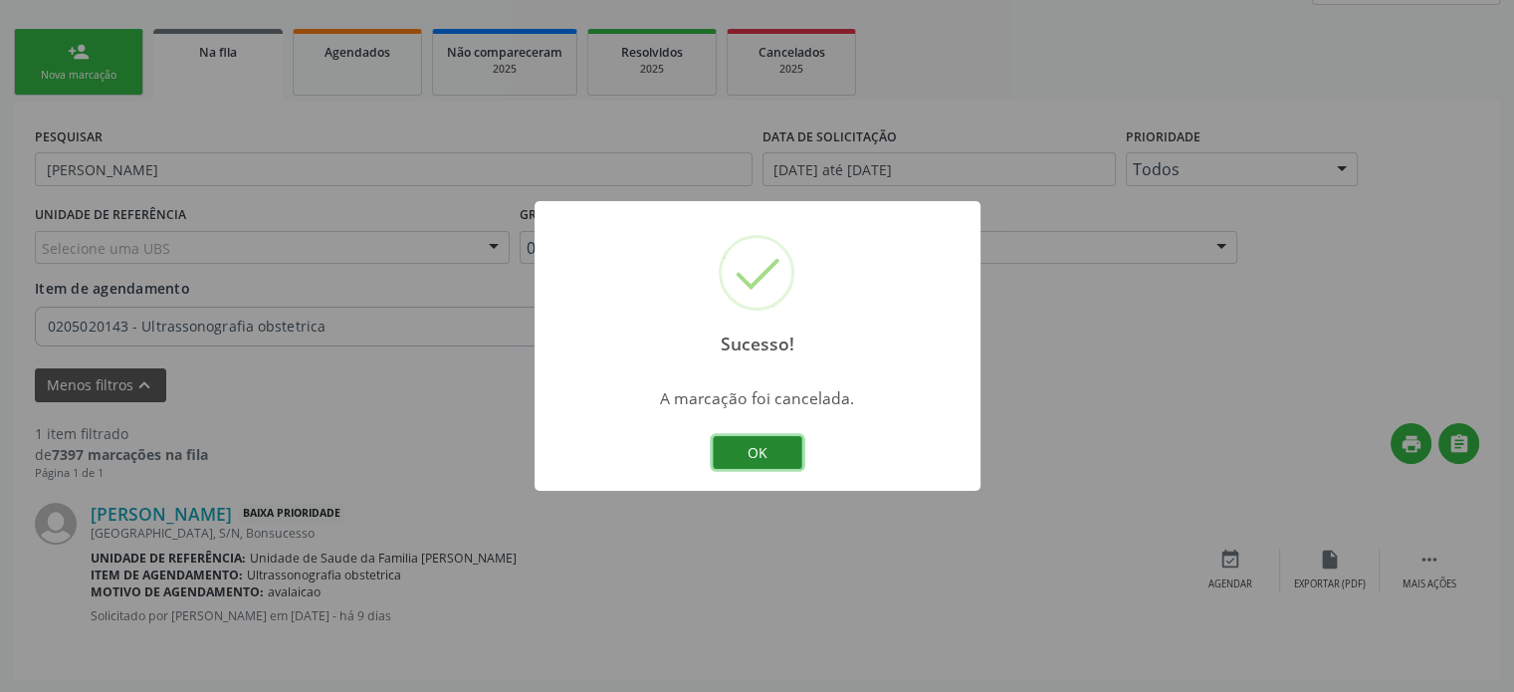
click at [764, 443] on button "OK" at bounding box center [758, 453] width 90 height 34
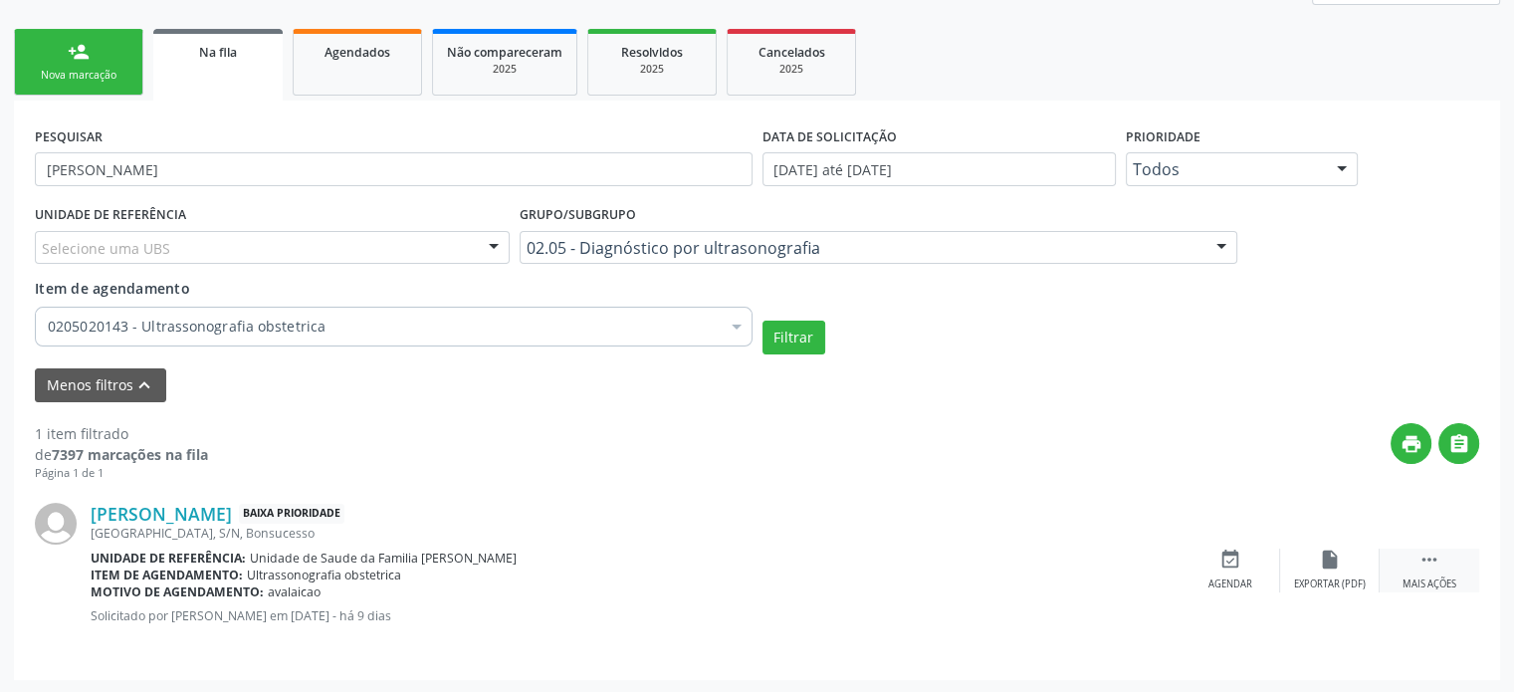
click at [1433, 563] on icon "" at bounding box center [1429, 559] width 22 height 22
click at [1252, 561] on div "cancel Cancelar" at bounding box center [1230, 569] width 100 height 43
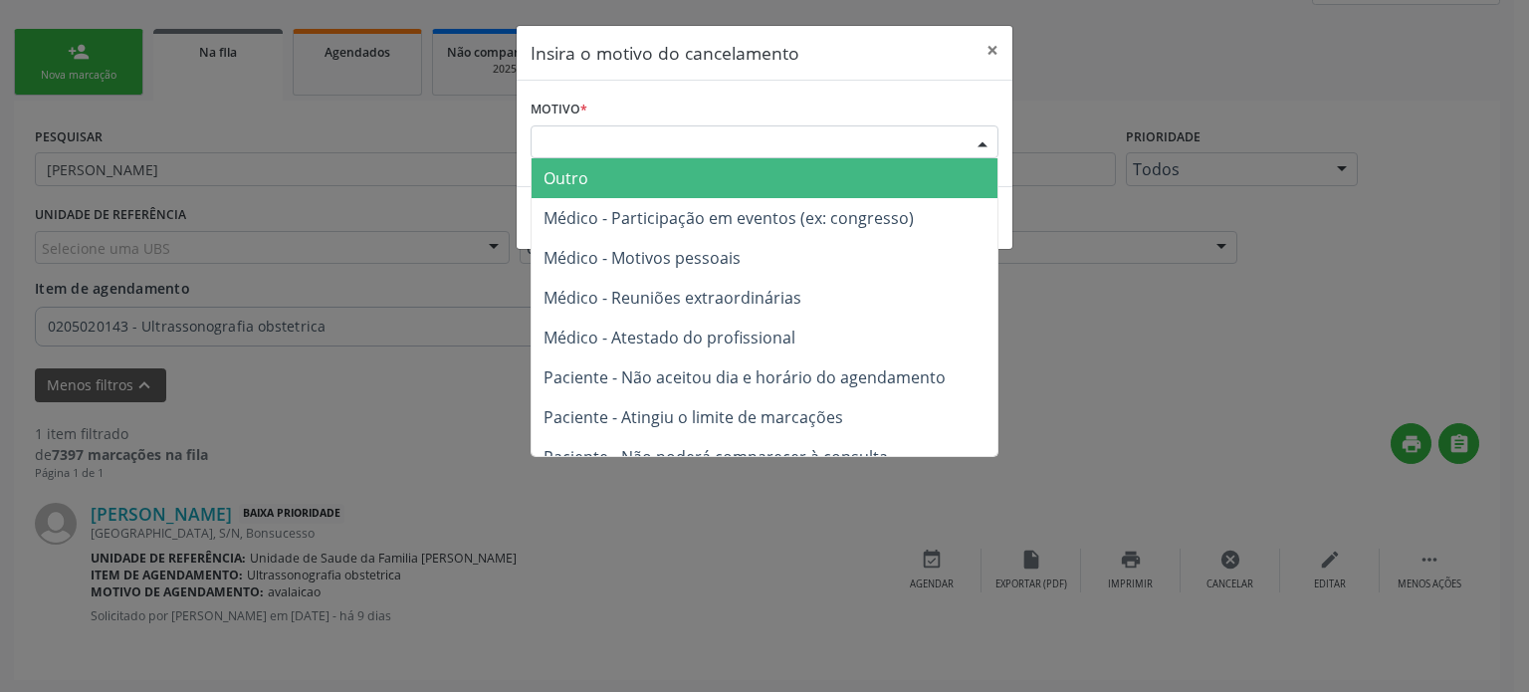
click at [769, 137] on div "Escolha o motivo" at bounding box center [764, 142] width 468 height 34
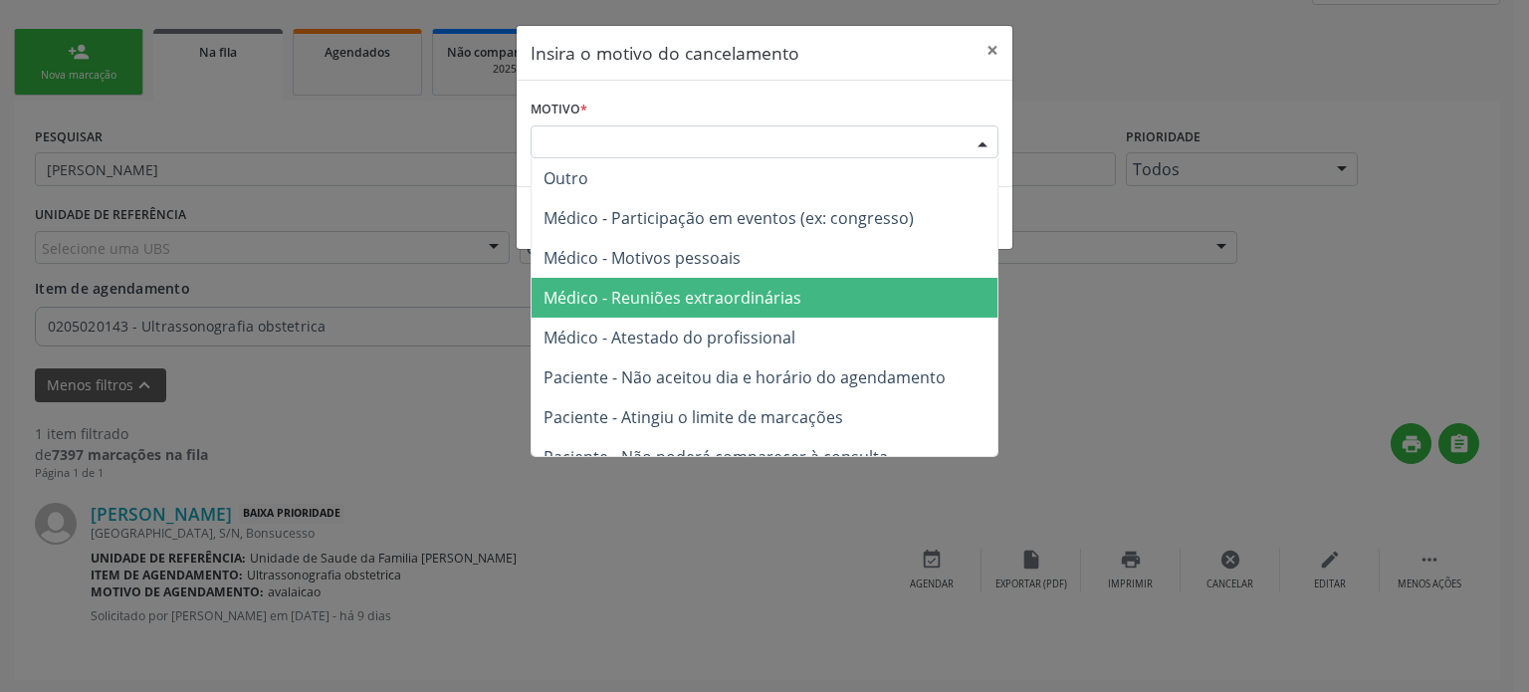
click at [769, 310] on span "Médico - Reuniões extraordinárias" at bounding box center [764, 298] width 466 height 40
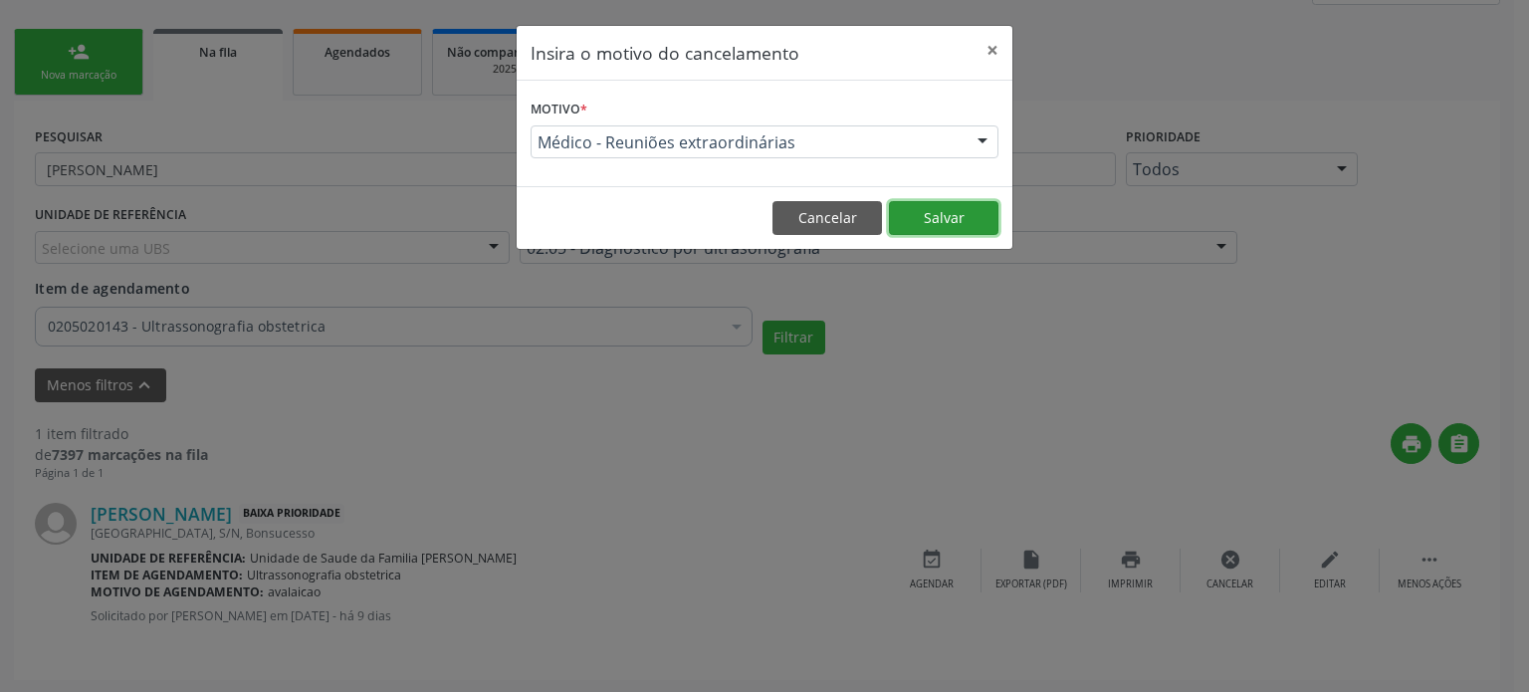
click at [912, 218] on button "Salvar" at bounding box center [943, 218] width 109 height 34
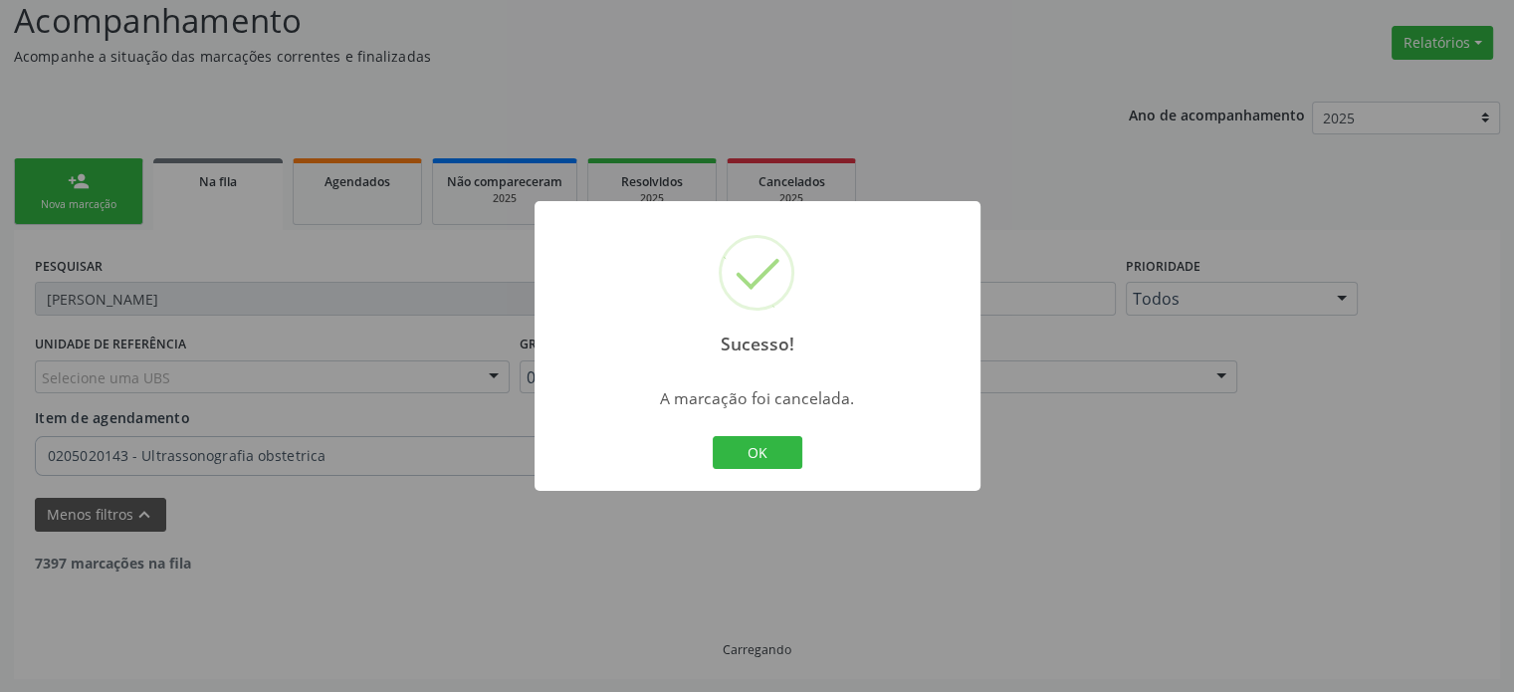
scroll to position [76, 0]
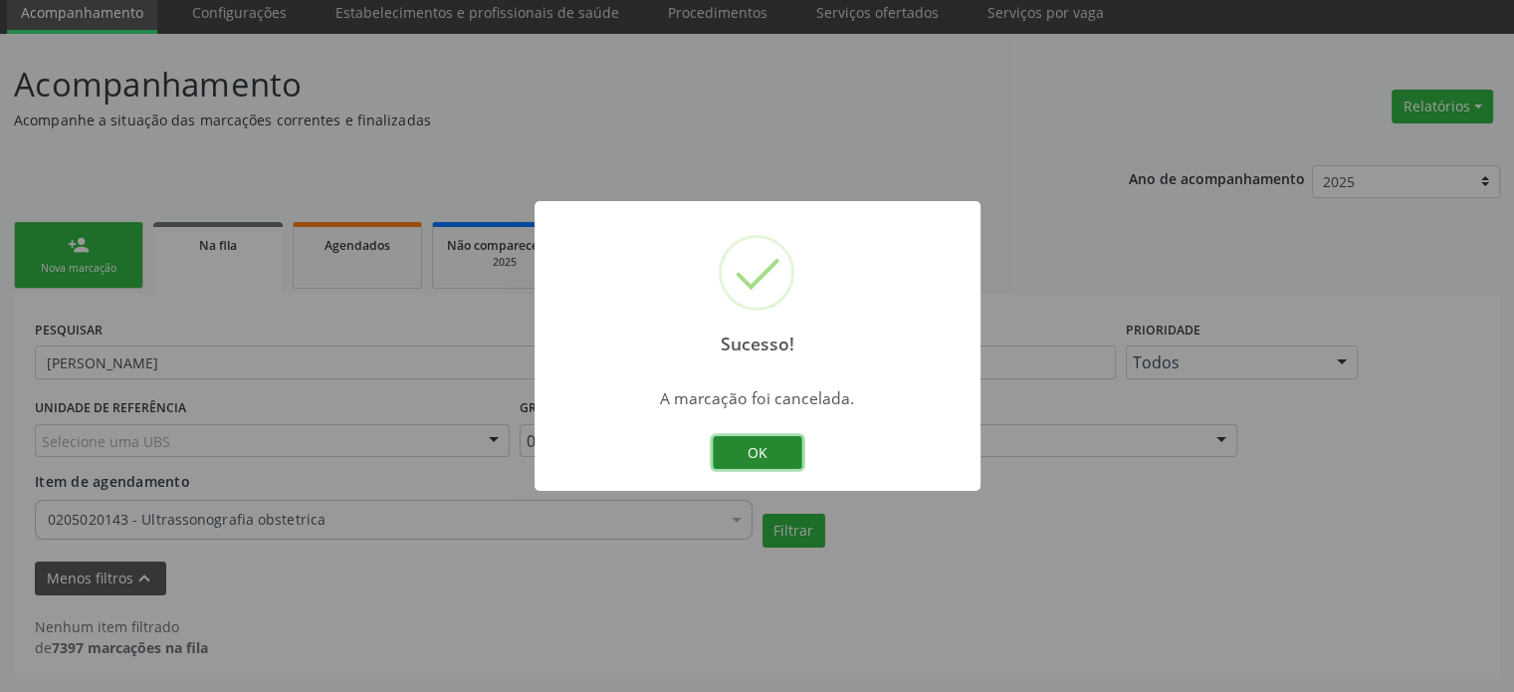
click at [798, 452] on button "OK" at bounding box center [758, 453] width 90 height 34
